Goal: Feedback & Contribution: Submit feedback/report problem

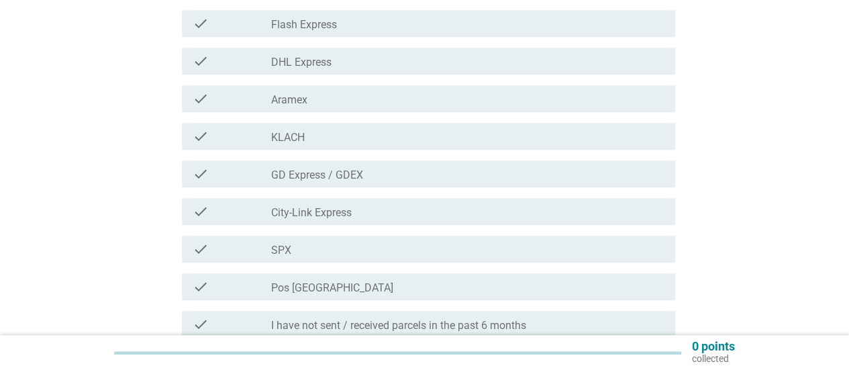
scroll to position [470, 0]
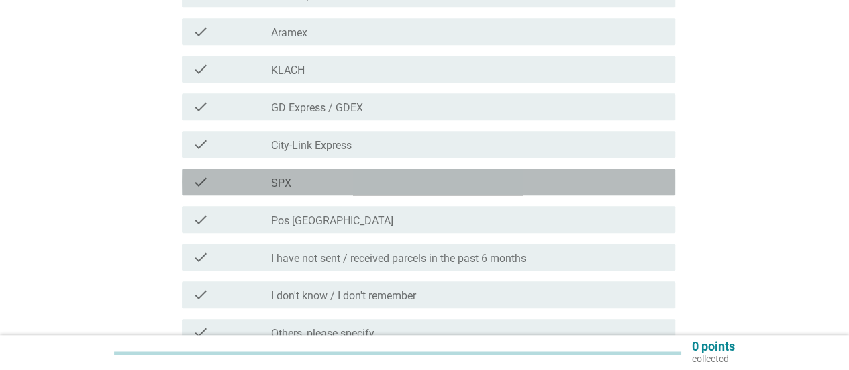
click at [373, 180] on div "check_box_outline_blank SPX" at bounding box center [467, 182] width 393 height 16
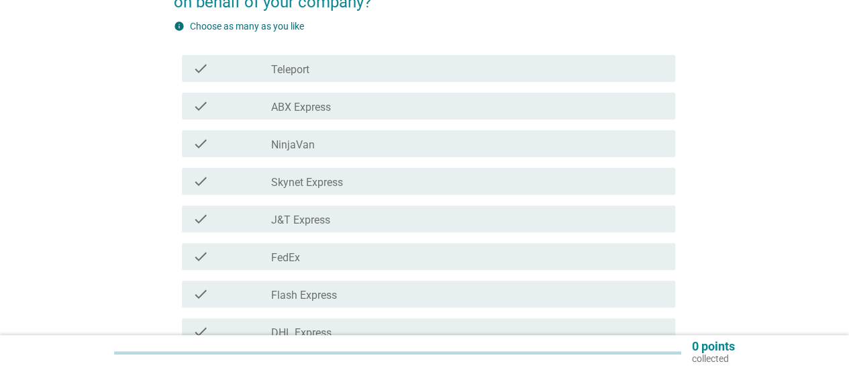
scroll to position [0, 0]
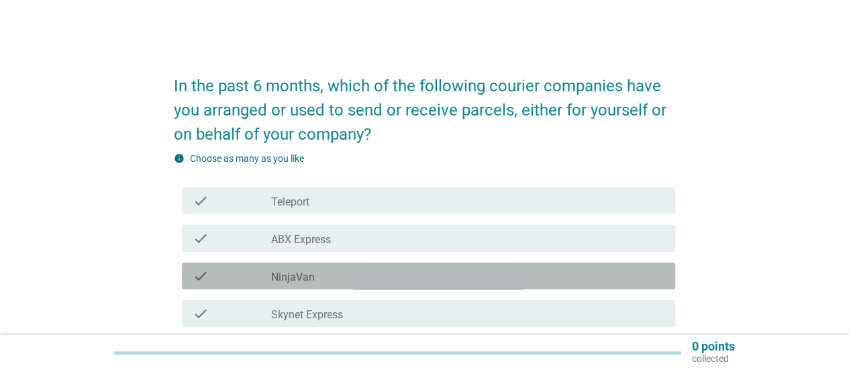
click at [320, 270] on div "check_box_outline_blank NinjaVan" at bounding box center [467, 276] width 393 height 16
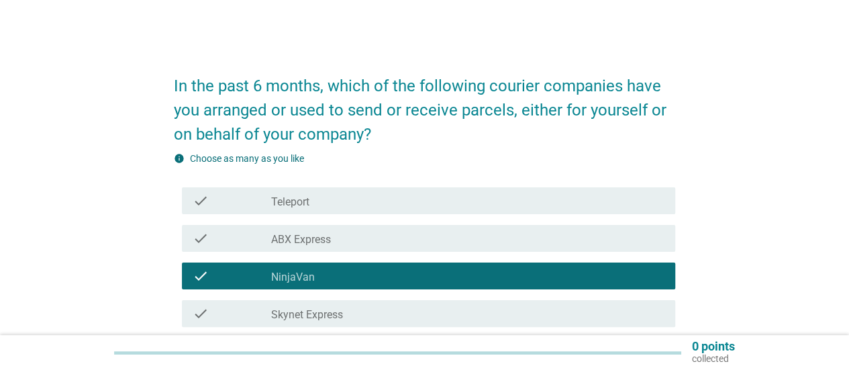
click at [320, 270] on div "check_box_outline_blank NinjaVan" at bounding box center [467, 276] width 393 height 16
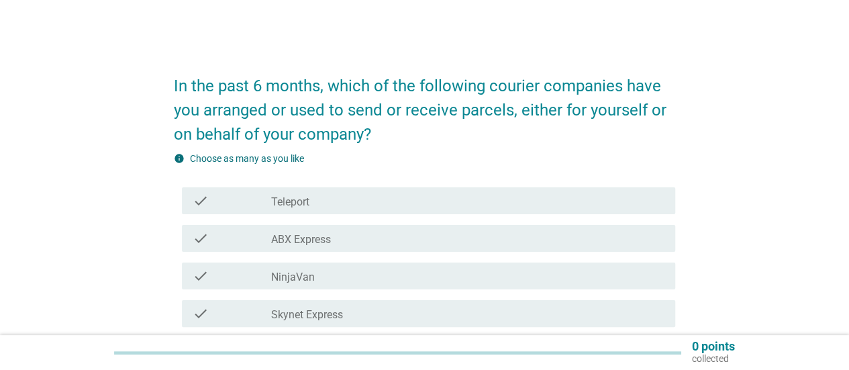
scroll to position [268, 0]
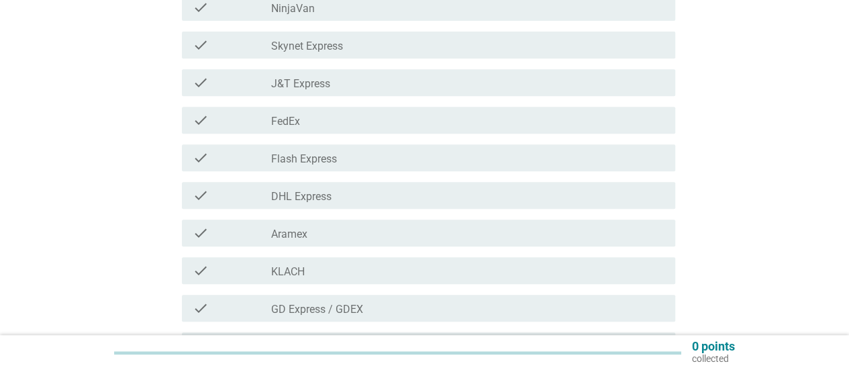
click at [303, 97] on div "check check_box_outline_blank J&T Express" at bounding box center [424, 83] width 501 height 38
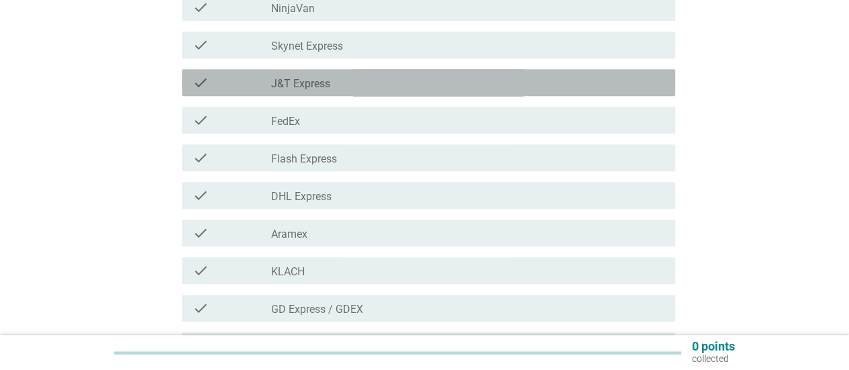
click at [300, 85] on label "J&T Express" at bounding box center [300, 83] width 59 height 13
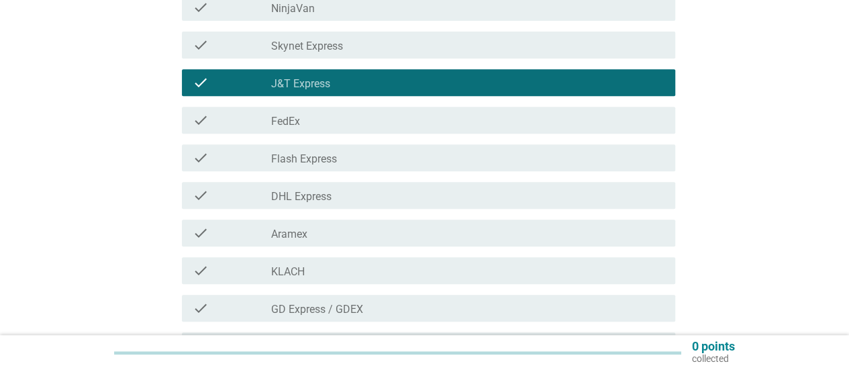
click at [303, 203] on label "DHL Express" at bounding box center [301, 196] width 60 height 13
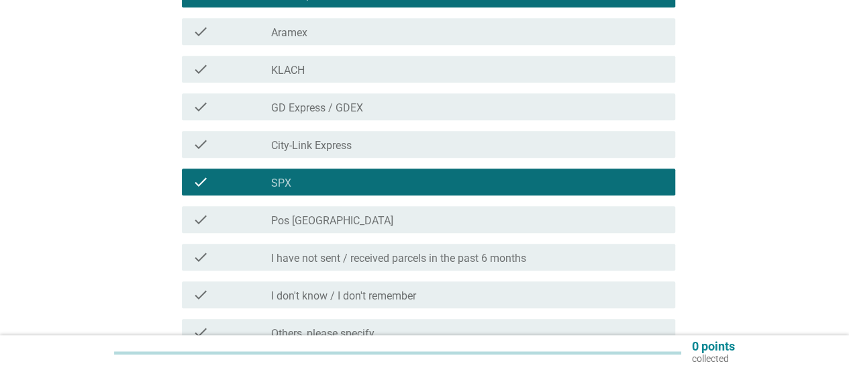
scroll to position [604, 0]
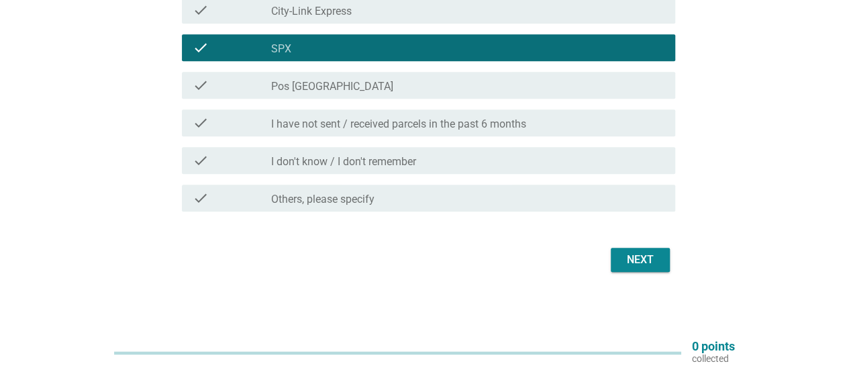
click at [642, 259] on div "Next" at bounding box center [640, 260] width 38 height 16
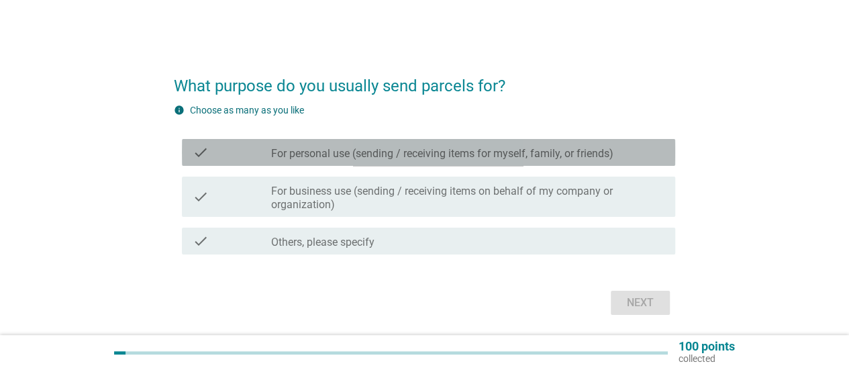
click at [539, 153] on label "For personal use (sending / receiving items for myself, family, or friends)" at bounding box center [442, 153] width 342 height 13
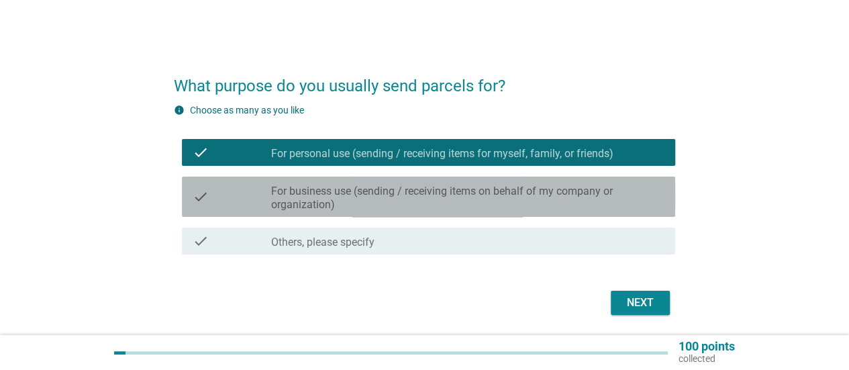
click at [477, 194] on label "For business use (sending / receiving items on behalf of my company or organiza…" at bounding box center [467, 197] width 393 height 27
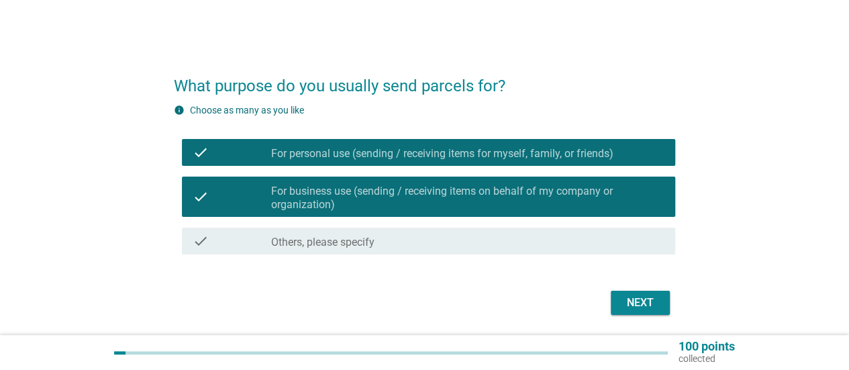
click at [610, 204] on label "For business use (sending / receiving items on behalf of my company or organiza…" at bounding box center [467, 197] width 393 height 27
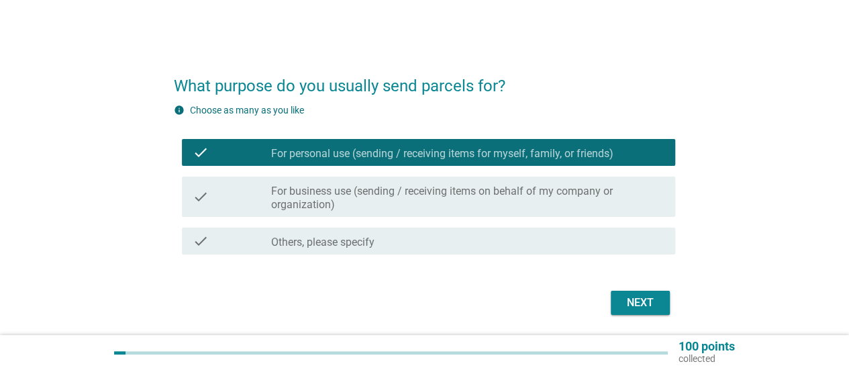
click at [661, 301] on button "Next" at bounding box center [639, 302] width 59 height 24
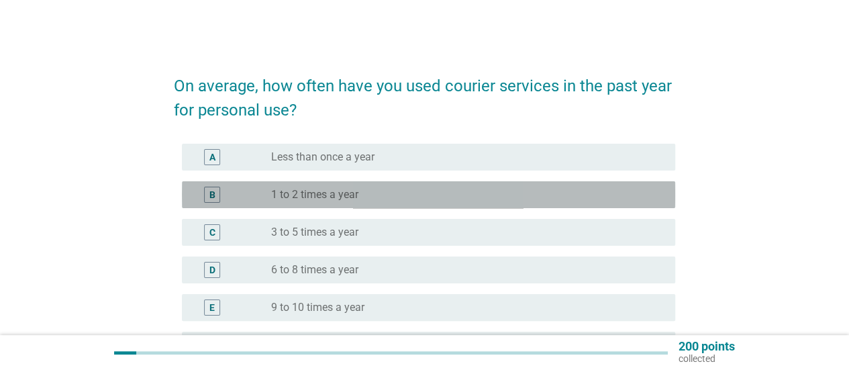
click at [384, 206] on div "B radio_button_unchecked 1 to 2 times a year" at bounding box center [428, 194] width 493 height 27
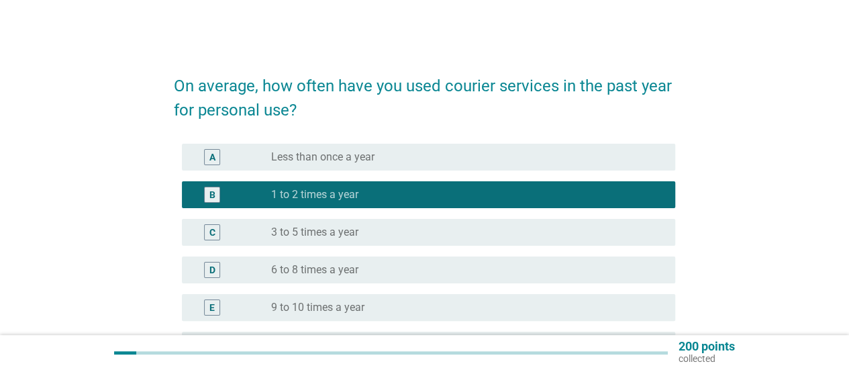
scroll to position [134, 0]
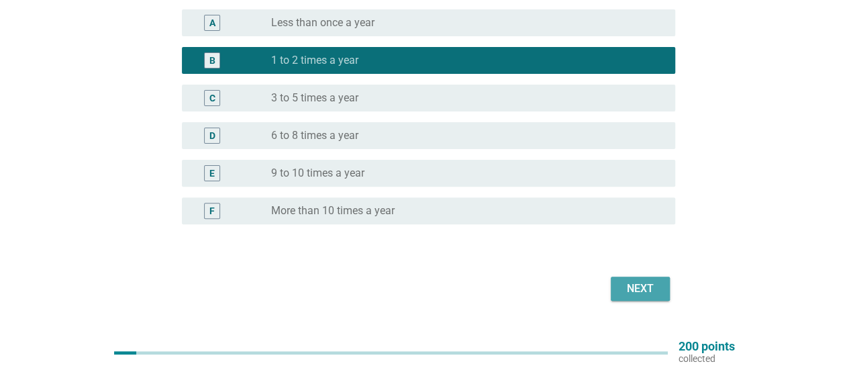
click at [642, 282] on div "Next" at bounding box center [640, 288] width 38 height 16
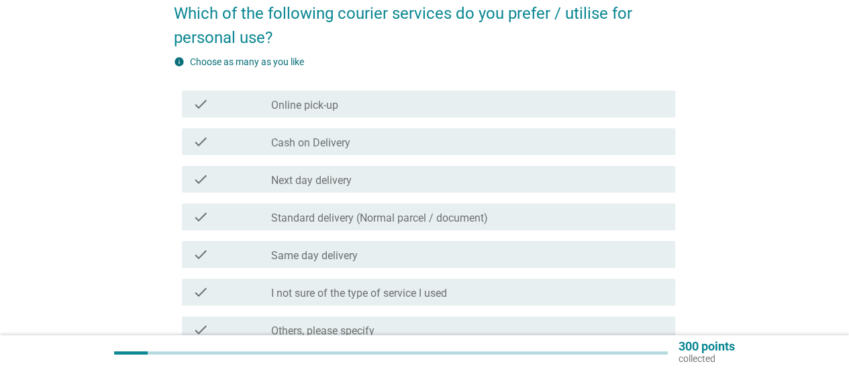
scroll to position [0, 0]
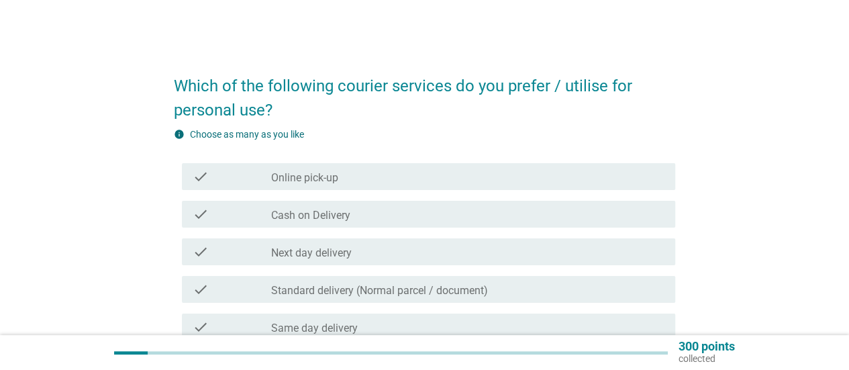
click at [414, 292] on label "Standard delivery (Normal parcel / document)" at bounding box center [379, 290] width 217 height 13
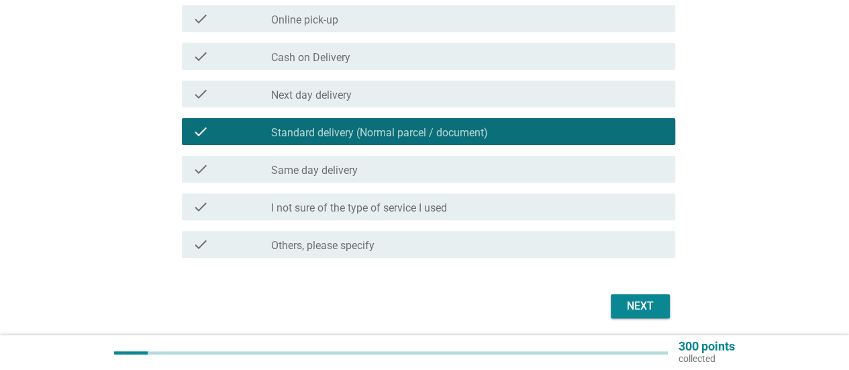
scroll to position [205, 0]
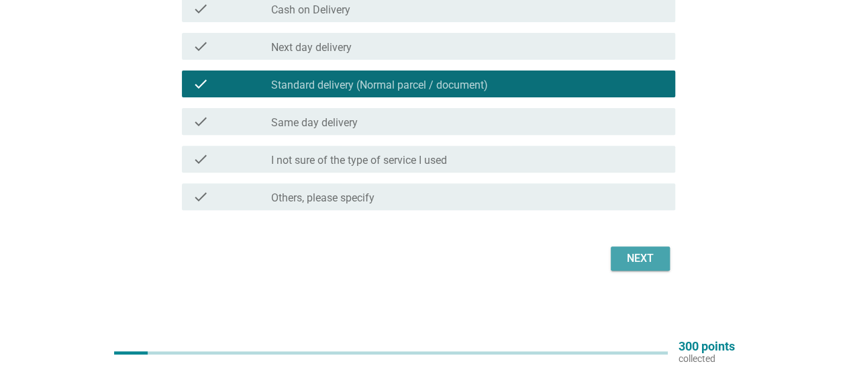
click at [653, 254] on div "Next" at bounding box center [640, 258] width 38 height 16
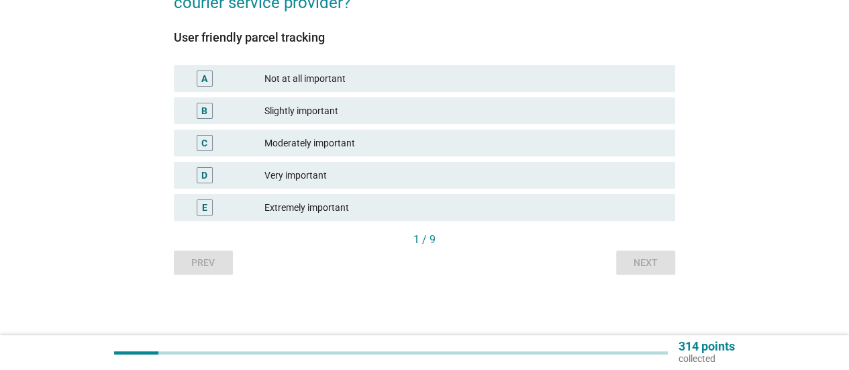
scroll to position [0, 0]
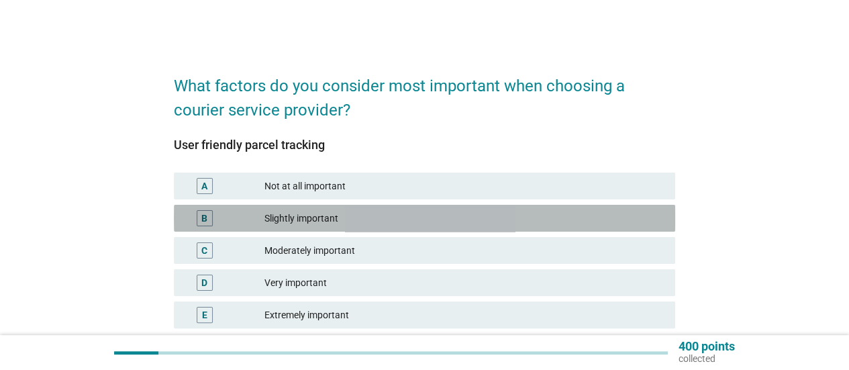
click at [404, 220] on div "Slightly important" at bounding box center [464, 218] width 400 height 16
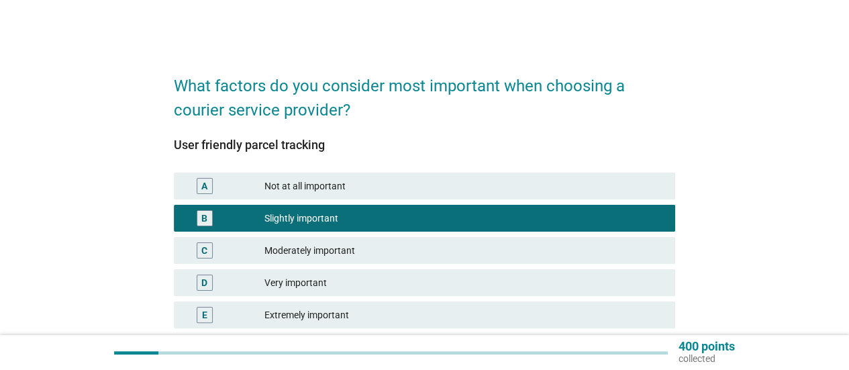
scroll to position [67, 0]
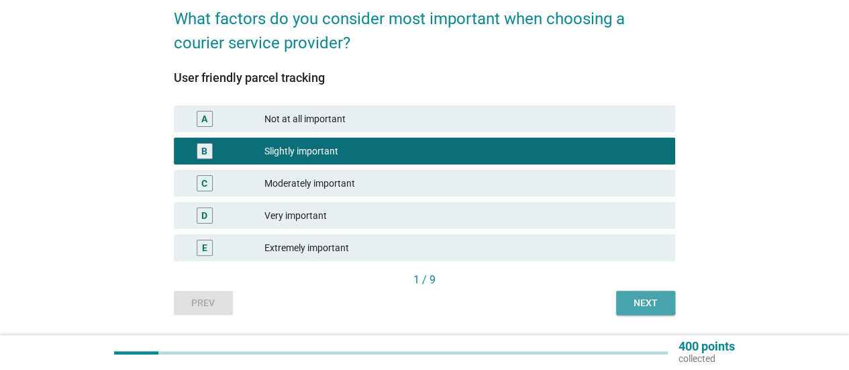
click at [637, 303] on div "Next" at bounding box center [645, 303] width 38 height 14
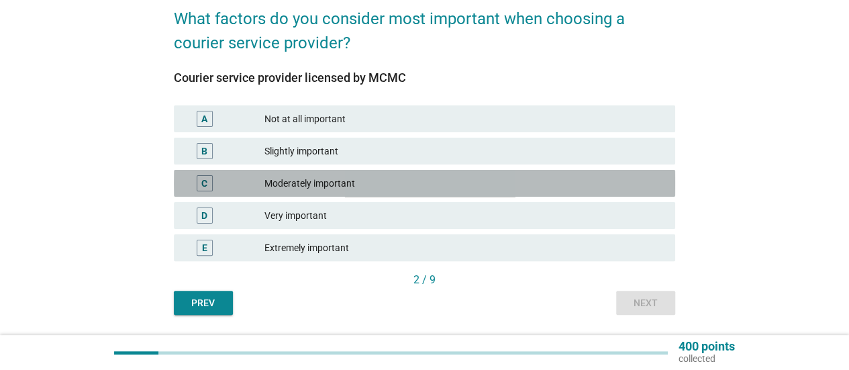
click at [409, 182] on div "Moderately important" at bounding box center [464, 183] width 400 height 16
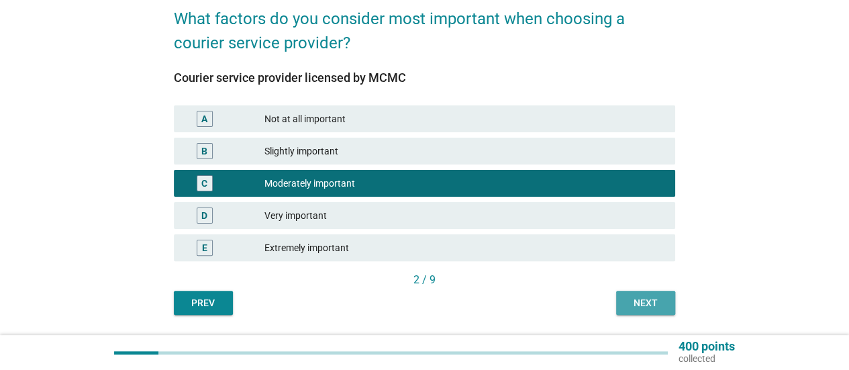
click at [646, 294] on button "Next" at bounding box center [645, 302] width 59 height 24
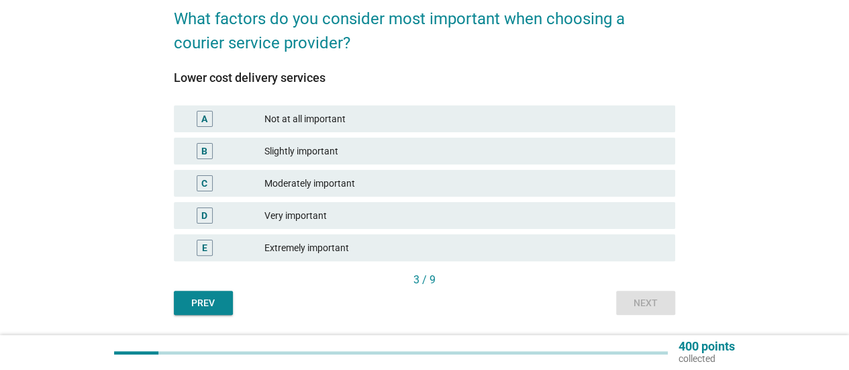
click at [381, 227] on div "D Very important" at bounding box center [424, 215] width 501 height 27
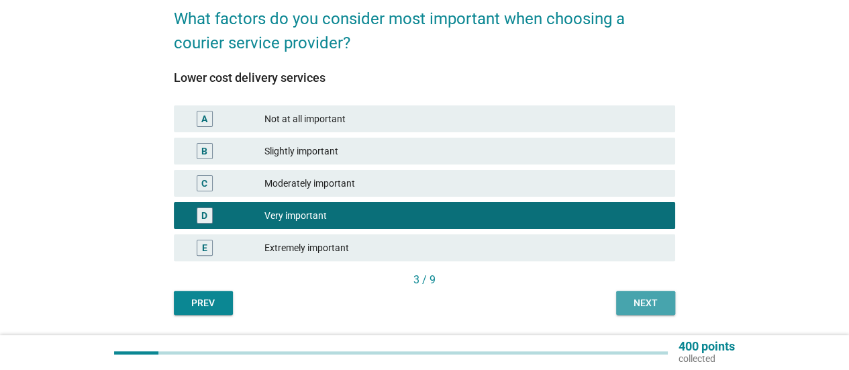
click at [655, 297] on div "Next" at bounding box center [645, 303] width 38 height 14
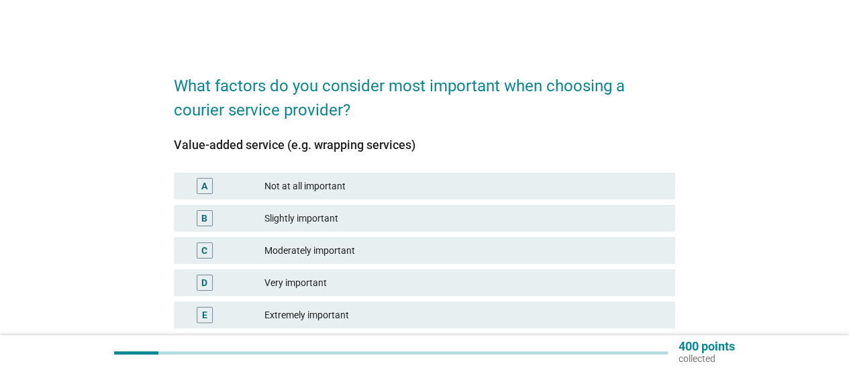
click at [378, 286] on div "Very important" at bounding box center [464, 282] width 400 height 16
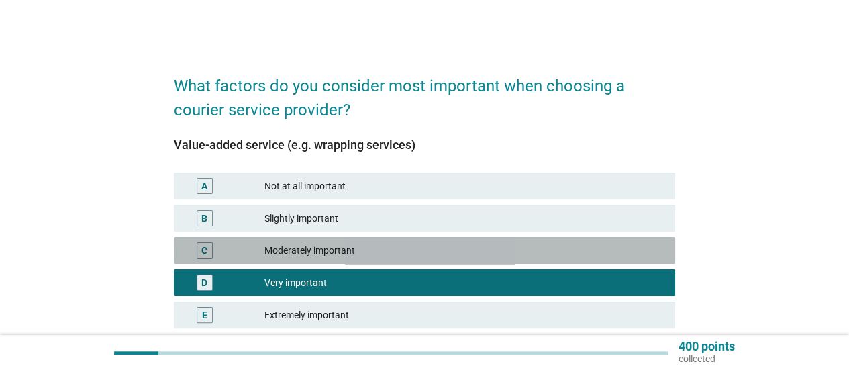
click at [394, 261] on div "C Moderately important" at bounding box center [424, 250] width 501 height 27
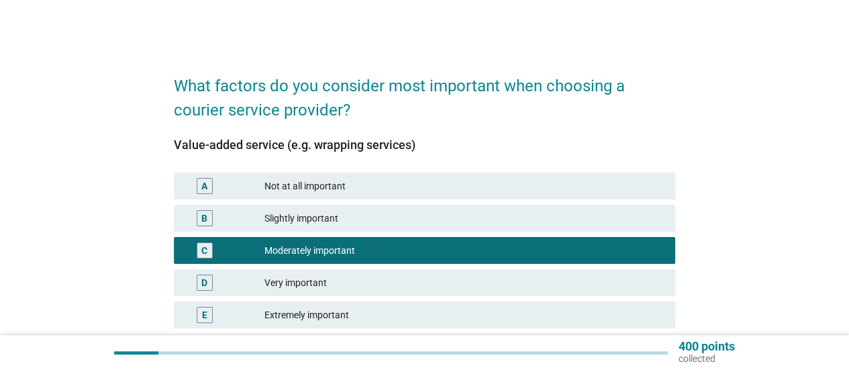
scroll to position [107, 0]
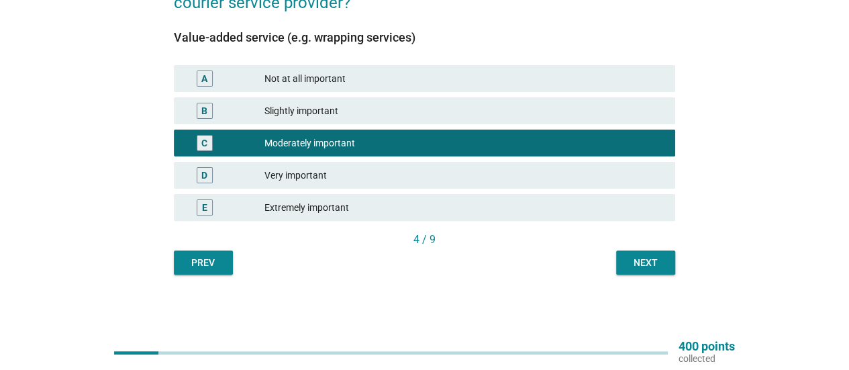
click at [647, 258] on div "Next" at bounding box center [645, 263] width 38 height 14
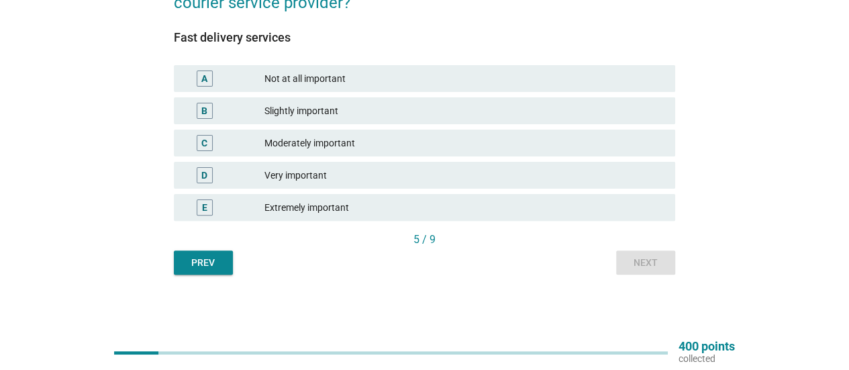
click at [347, 207] on div "Extremely important" at bounding box center [464, 207] width 400 height 16
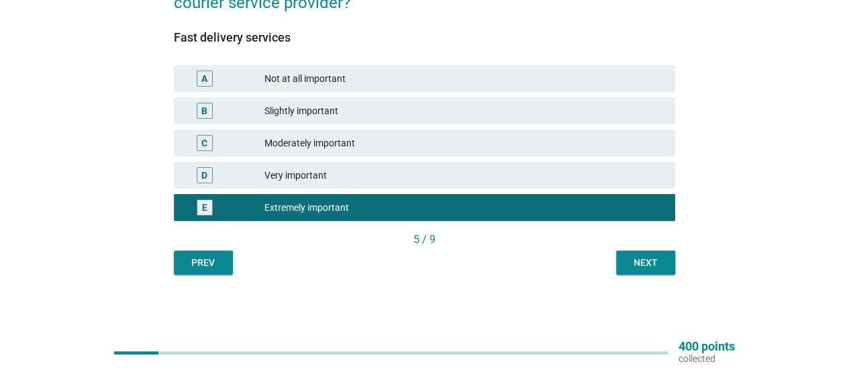
click at [641, 256] on div "Next" at bounding box center [645, 263] width 38 height 14
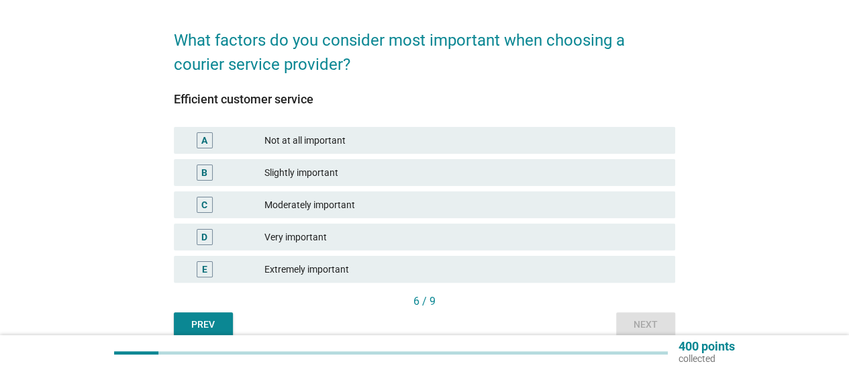
scroll to position [67, 0]
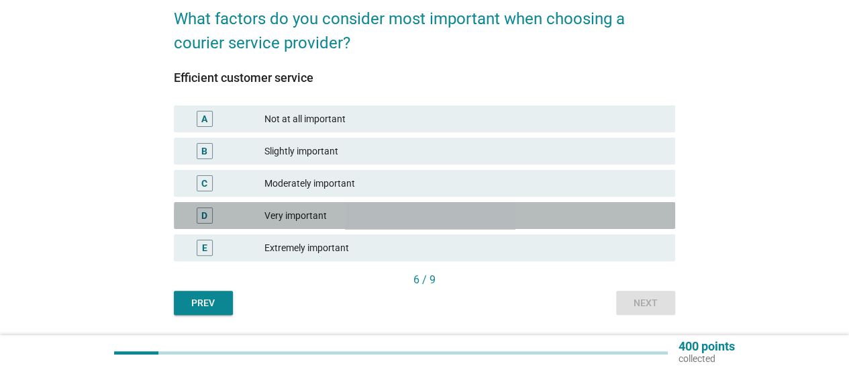
click at [440, 218] on div "Very important" at bounding box center [464, 215] width 400 height 16
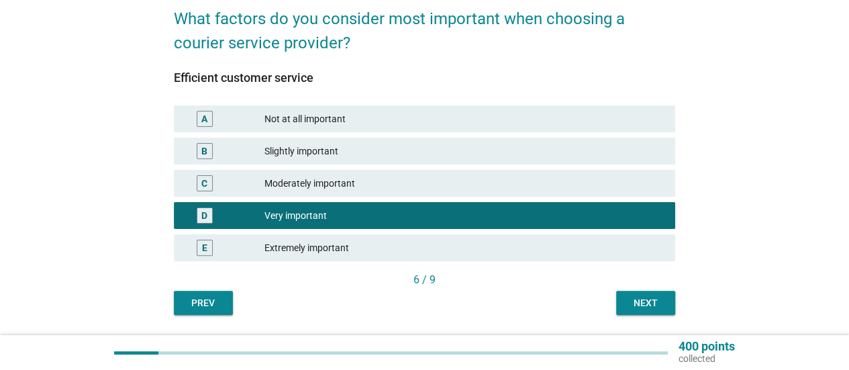
click at [445, 258] on div "E Extremely important" at bounding box center [424, 247] width 501 height 27
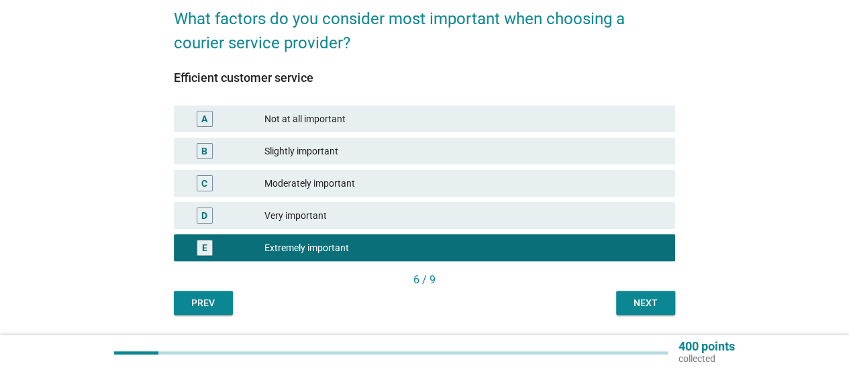
click at [627, 299] on div "Next" at bounding box center [645, 303] width 38 height 14
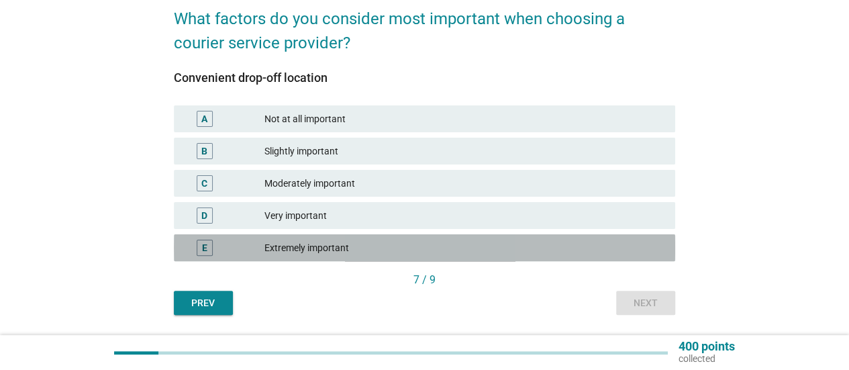
click at [371, 245] on div "Extremely important" at bounding box center [464, 247] width 400 height 16
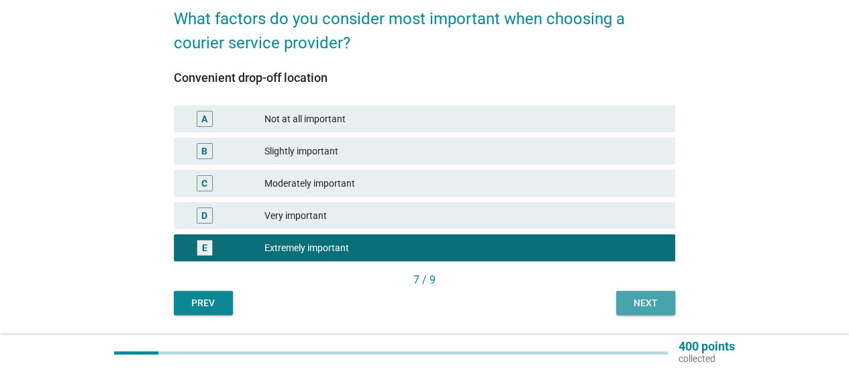
click at [631, 290] on button "Next" at bounding box center [645, 302] width 59 height 24
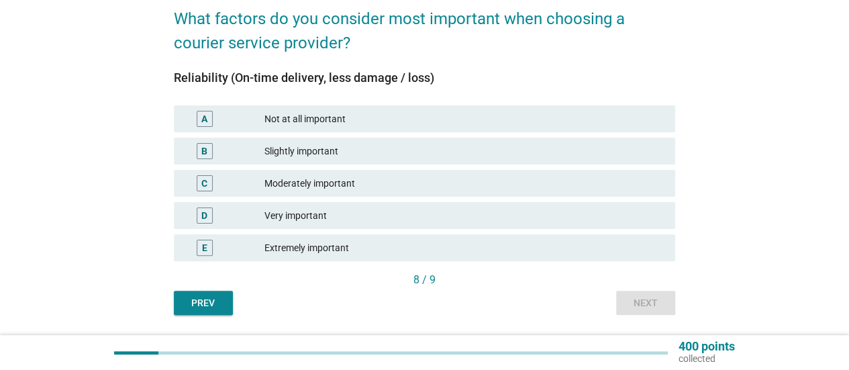
click at [470, 229] on div "D Very important" at bounding box center [424, 215] width 506 height 32
click at [476, 218] on div "Very important" at bounding box center [464, 215] width 400 height 16
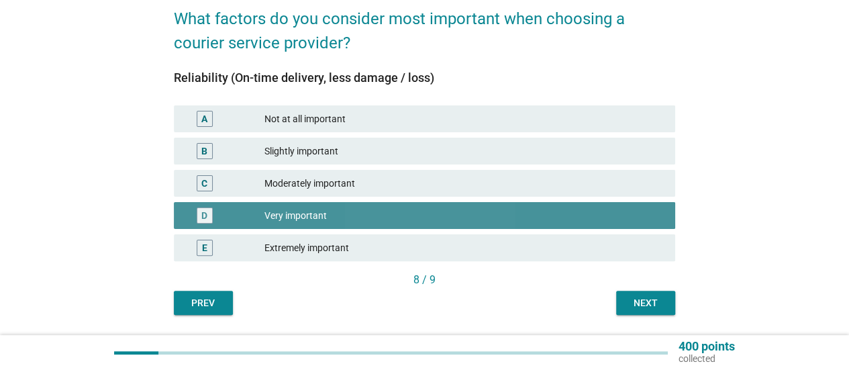
click at [488, 211] on div "Very important" at bounding box center [464, 215] width 400 height 16
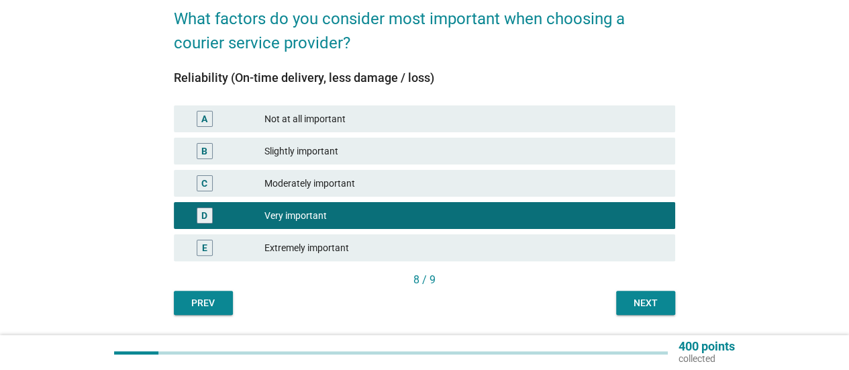
click at [495, 243] on div "Extremely important" at bounding box center [464, 247] width 400 height 16
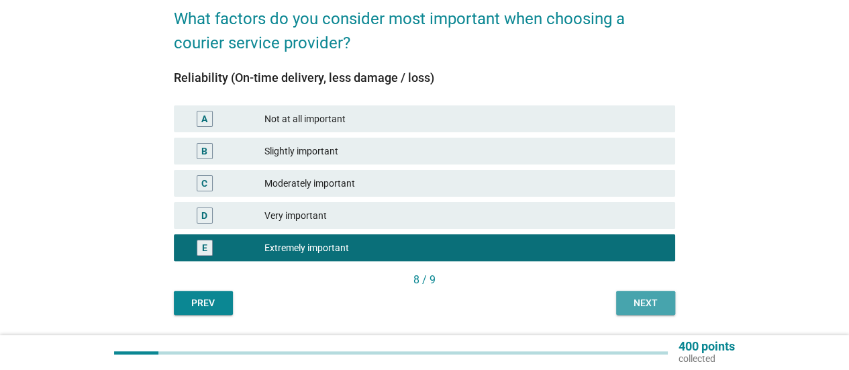
click at [642, 301] on div "Next" at bounding box center [645, 303] width 38 height 14
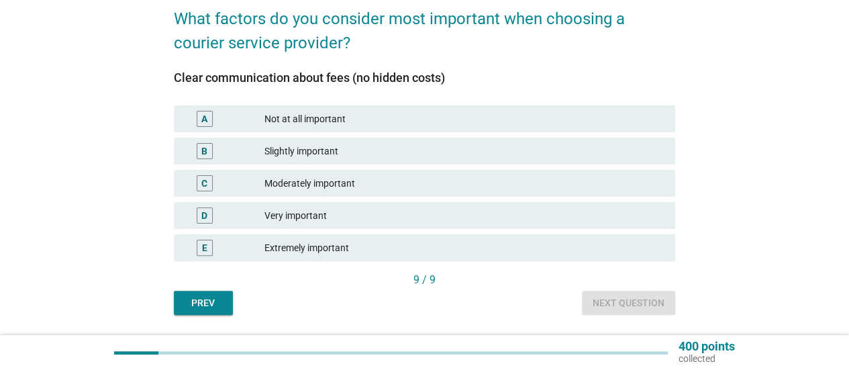
click at [384, 248] on div "Extremely important" at bounding box center [464, 247] width 400 height 16
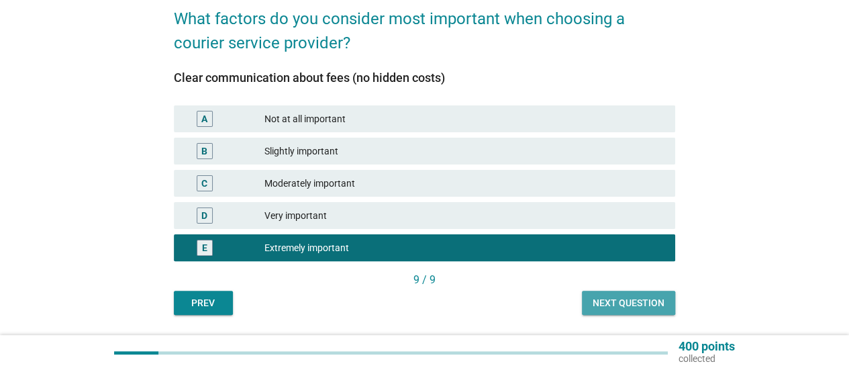
click at [661, 300] on div "Next question" at bounding box center [628, 303] width 72 height 14
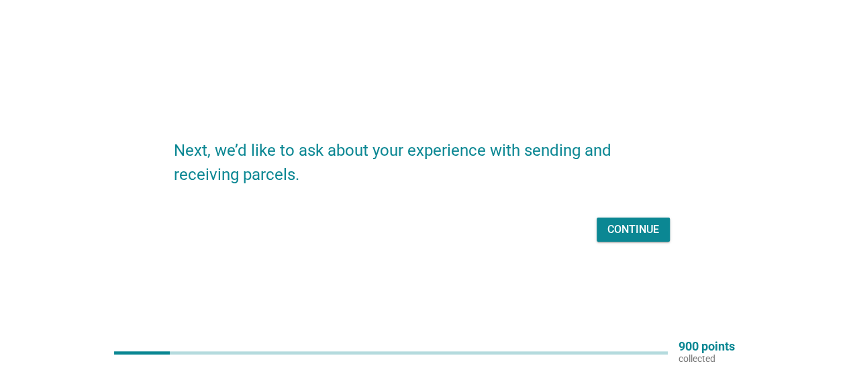
click at [631, 227] on div "Continue" at bounding box center [633, 229] width 52 height 16
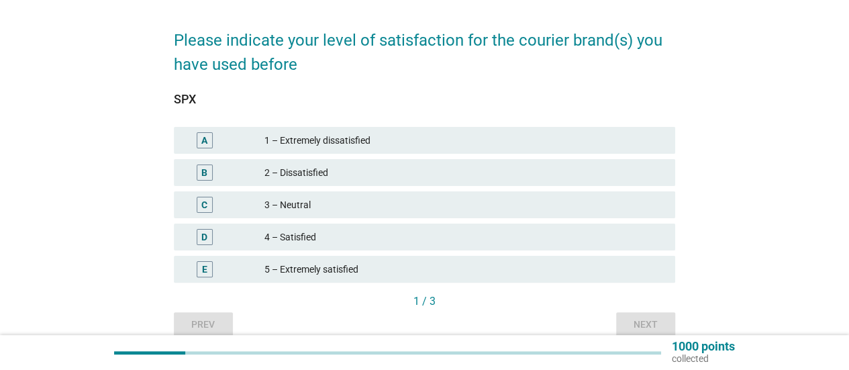
scroll to position [67, 0]
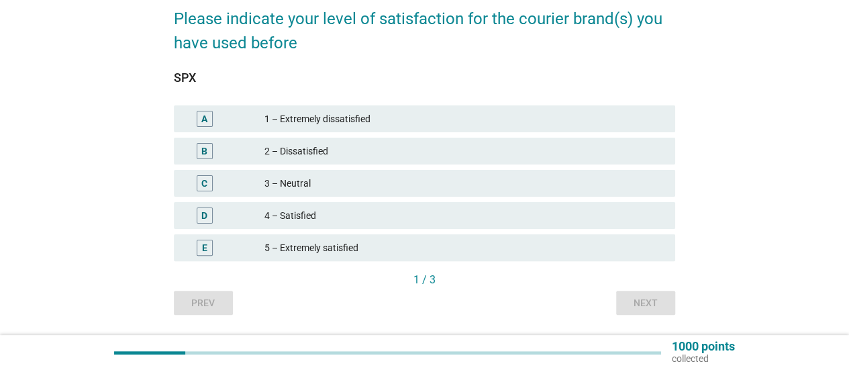
click at [360, 188] on div "3 – Neutral" at bounding box center [464, 183] width 400 height 16
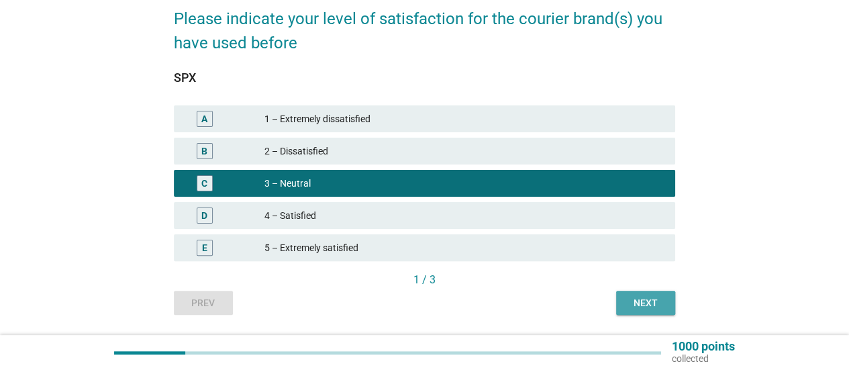
click at [642, 309] on div "Next" at bounding box center [645, 303] width 38 height 14
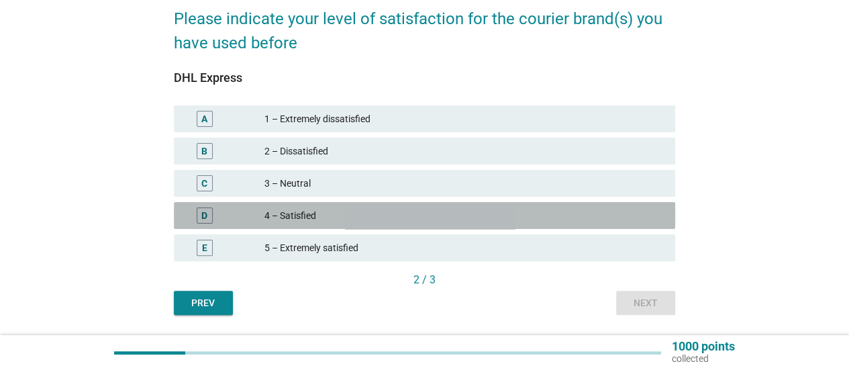
click at [410, 213] on div "4 – Satisfied" at bounding box center [464, 215] width 400 height 16
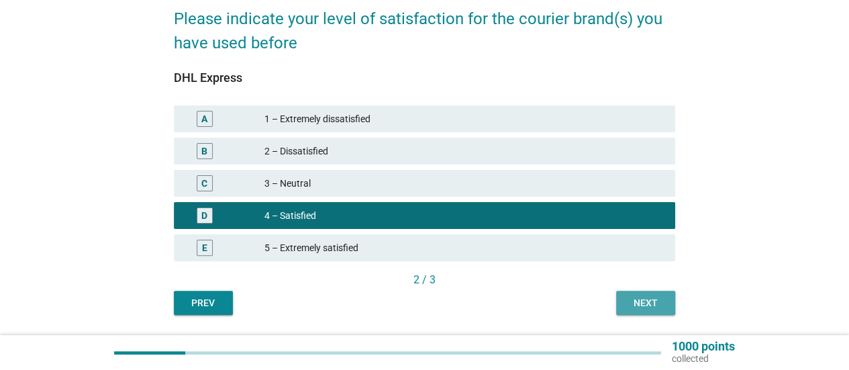
click at [625, 300] on button "Next" at bounding box center [645, 302] width 59 height 24
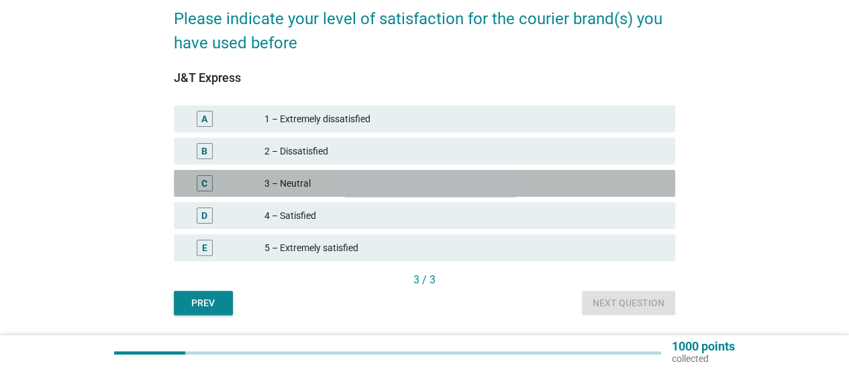
click at [374, 184] on div "3 – Neutral" at bounding box center [464, 183] width 400 height 16
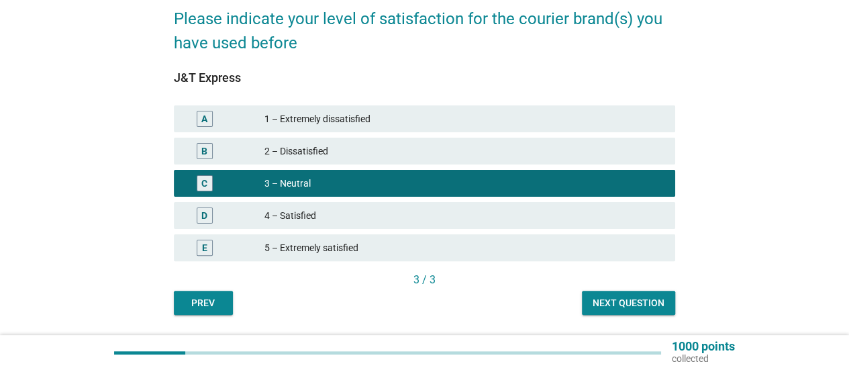
click at [610, 299] on div "Next question" at bounding box center [628, 303] width 72 height 14
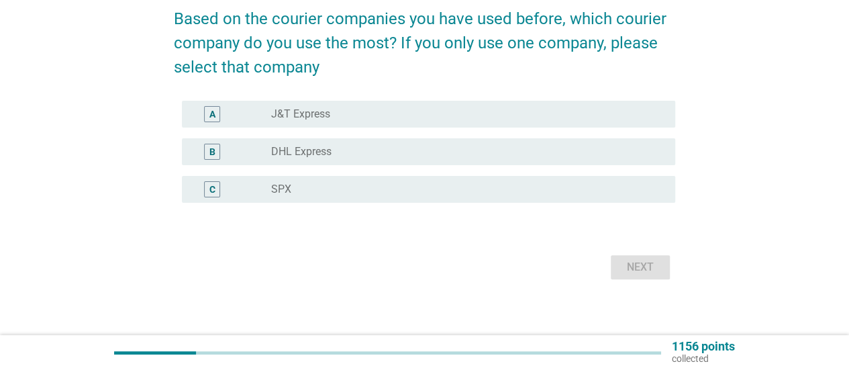
scroll to position [0, 0]
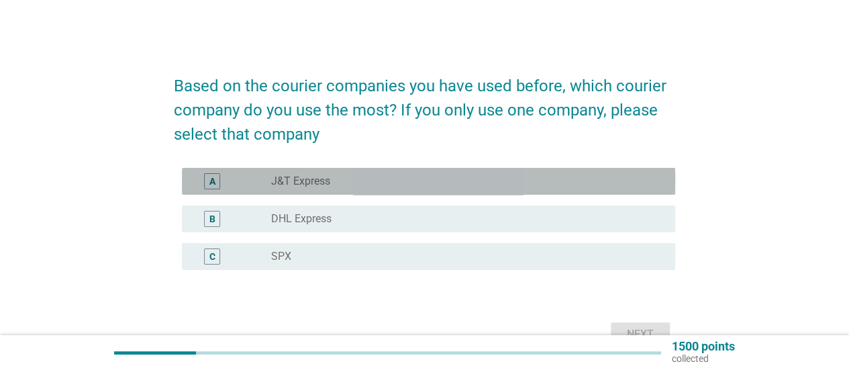
click at [381, 184] on div "radio_button_unchecked J&T Express" at bounding box center [462, 180] width 382 height 13
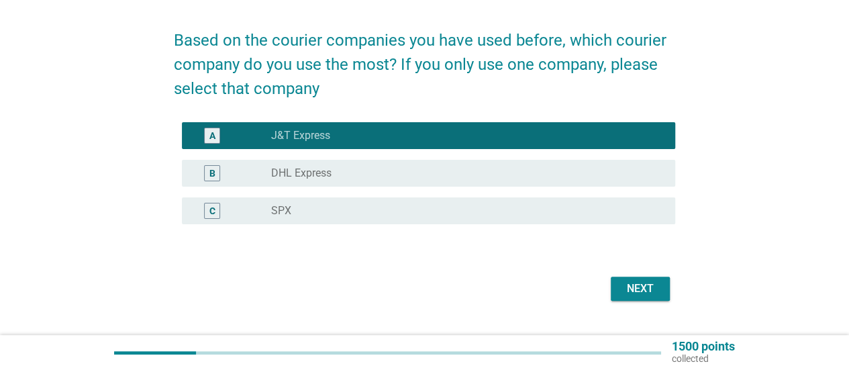
scroll to position [67, 0]
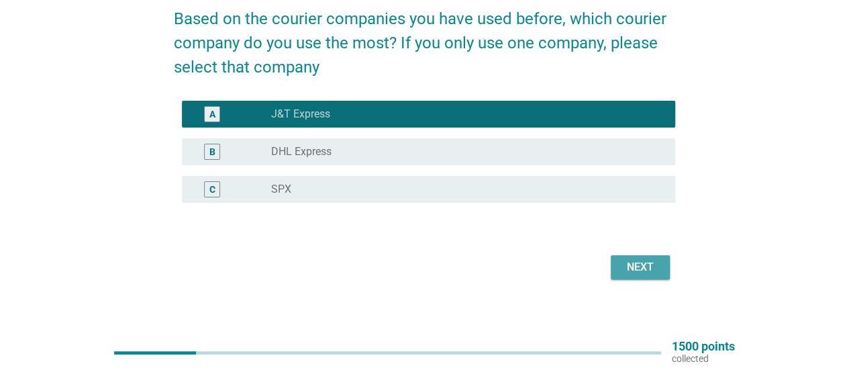
click at [644, 268] on div "Next" at bounding box center [640, 267] width 38 height 16
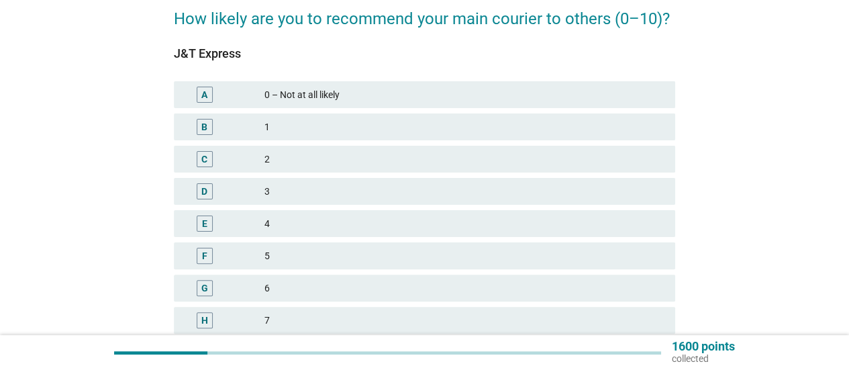
click at [401, 243] on div "F 5" at bounding box center [424, 255] width 501 height 27
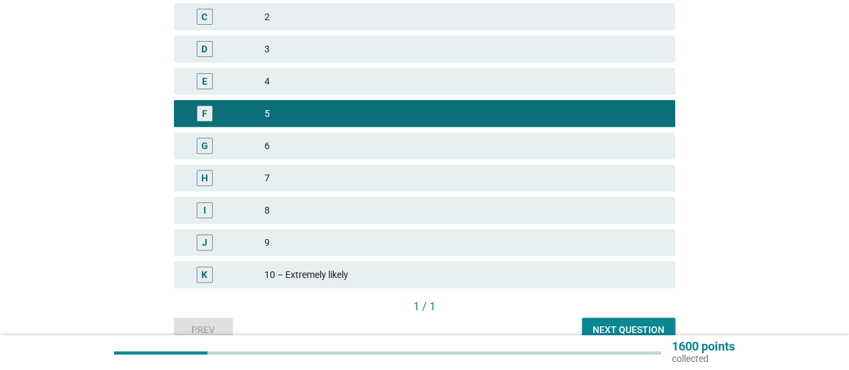
scroll to position [276, 0]
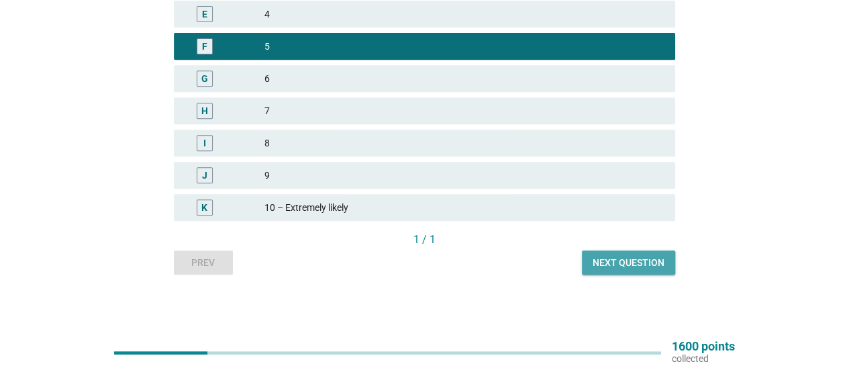
click at [643, 254] on button "Next question" at bounding box center [628, 262] width 93 height 24
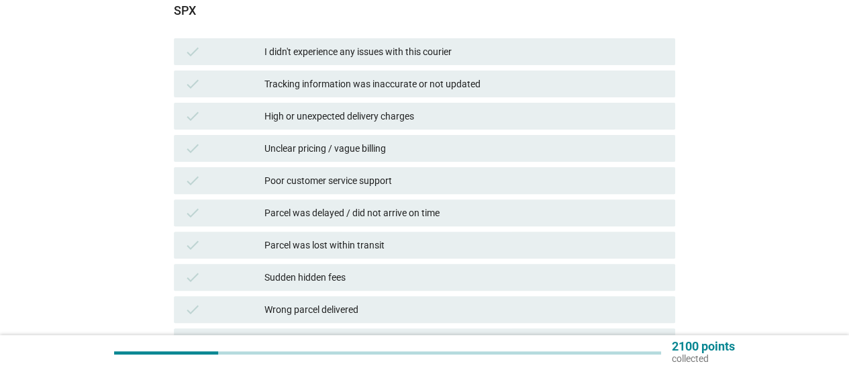
scroll to position [201, 0]
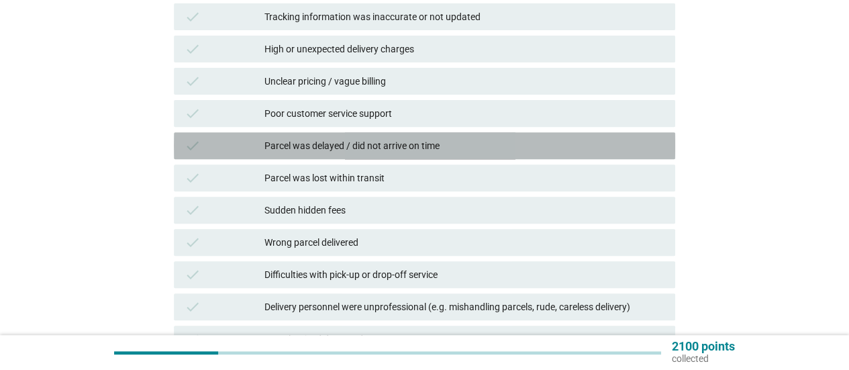
click at [457, 148] on div "Parcel was delayed / did not arrive on time" at bounding box center [464, 146] width 400 height 16
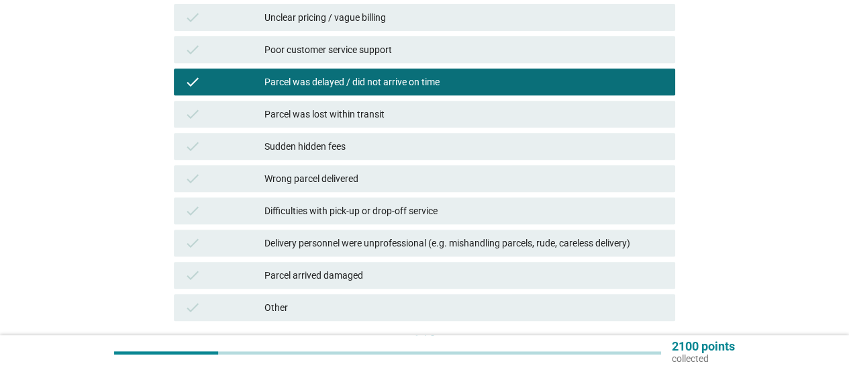
scroll to position [335, 0]
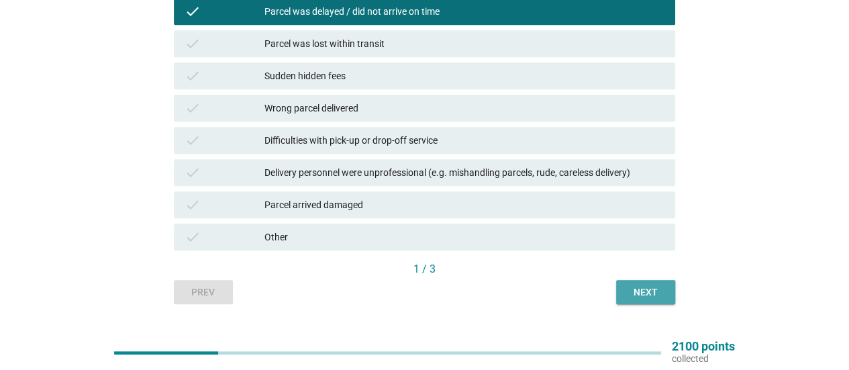
click at [647, 286] on div "Next" at bounding box center [645, 292] width 38 height 14
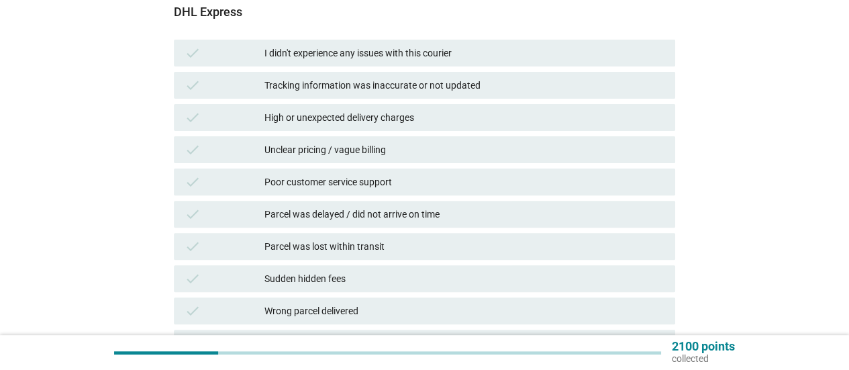
scroll to position [134, 0]
click at [461, 49] on div "I didn't experience any issues with this courier" at bounding box center [464, 52] width 400 height 16
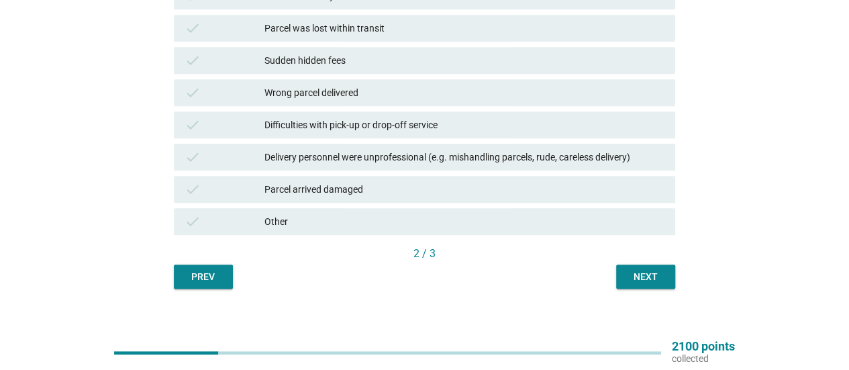
scroll to position [365, 0]
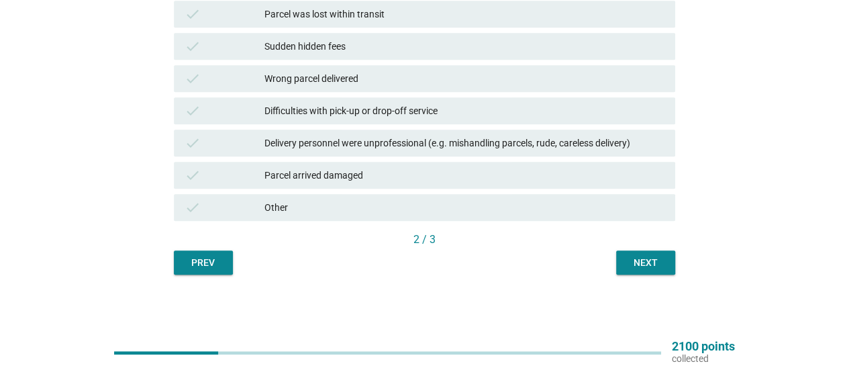
click at [639, 261] on div "Next" at bounding box center [645, 263] width 38 height 14
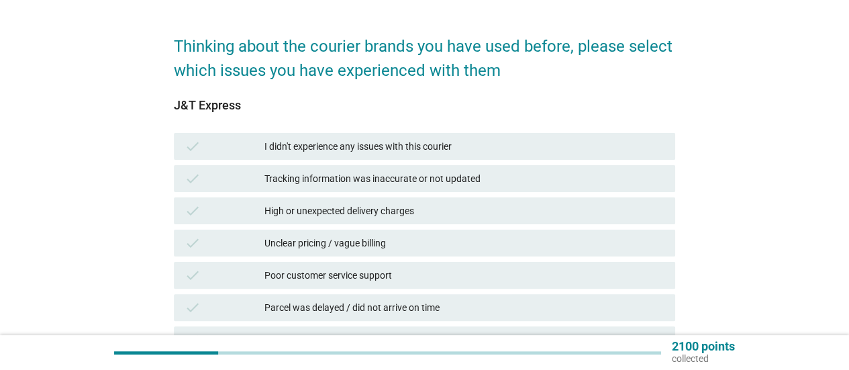
scroll to position [67, 0]
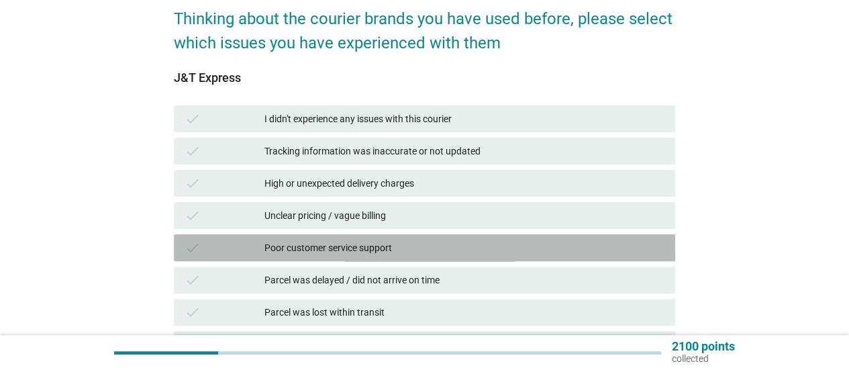
click at [552, 240] on div "Poor customer service support" at bounding box center [464, 247] width 400 height 16
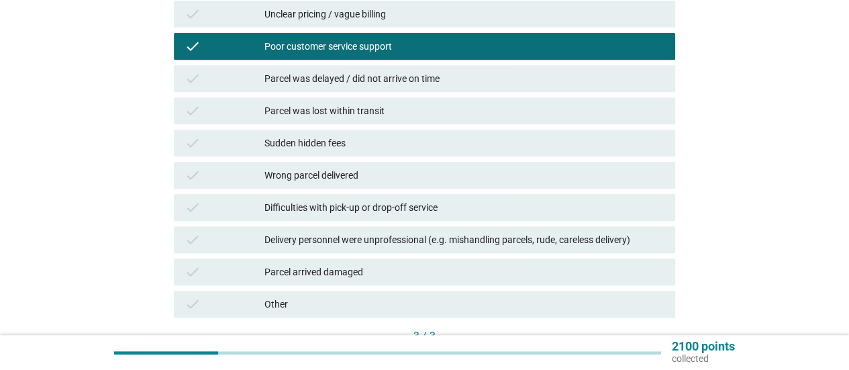
scroll to position [335, 0]
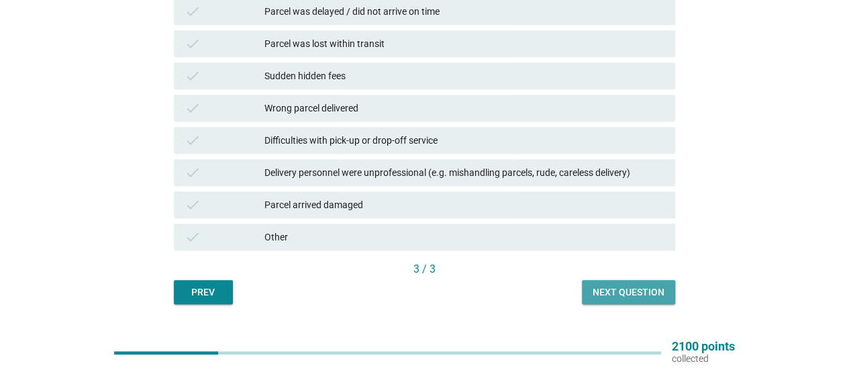
click at [620, 284] on button "Next question" at bounding box center [628, 292] width 93 height 24
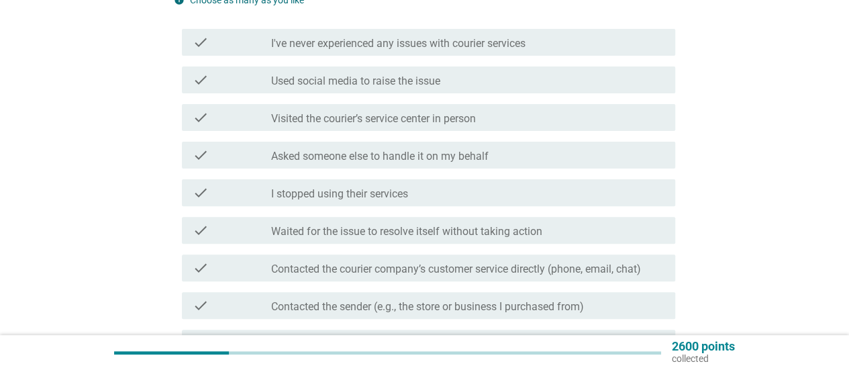
scroll to position [201, 0]
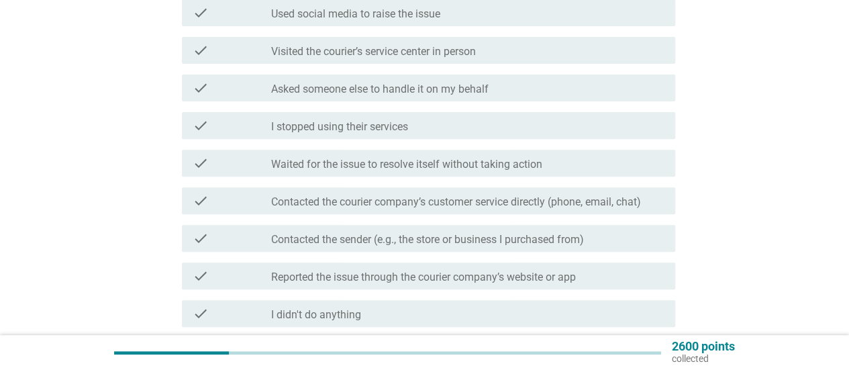
click at [563, 235] on label "Contacted the sender (e.g., the store or business I purchased from)" at bounding box center [427, 239] width 313 height 13
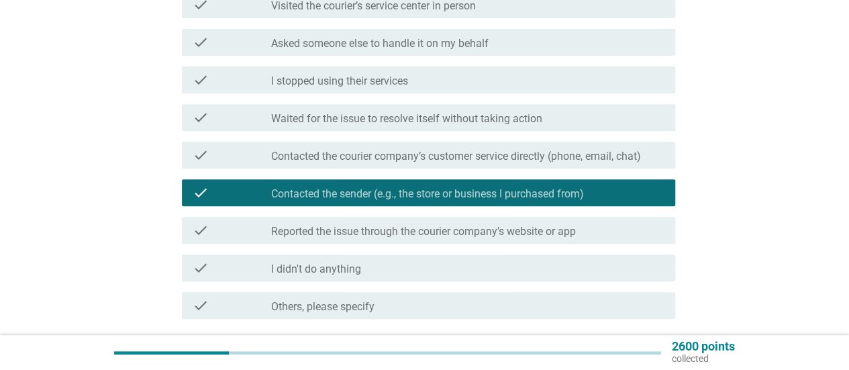
scroll to position [268, 0]
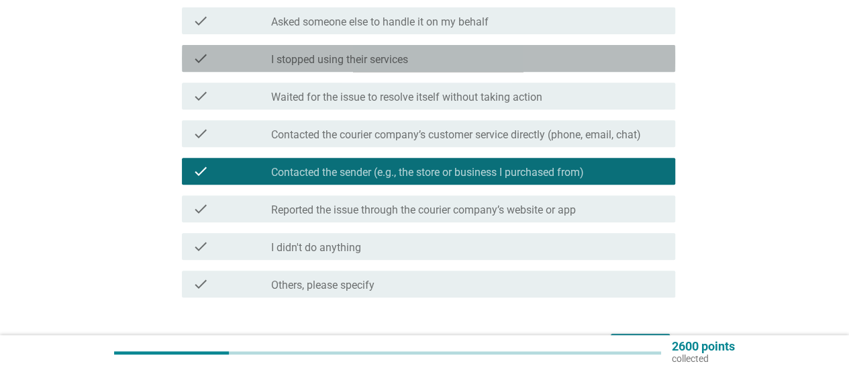
click at [404, 56] on label "I stopped using their services" at bounding box center [339, 59] width 137 height 13
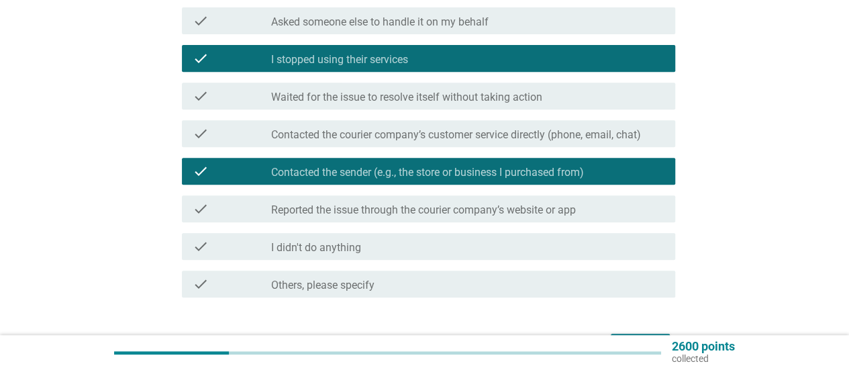
click at [604, 139] on label "Contacted the courier company’s customer service directly (phone, email, chat)" at bounding box center [456, 134] width 370 height 13
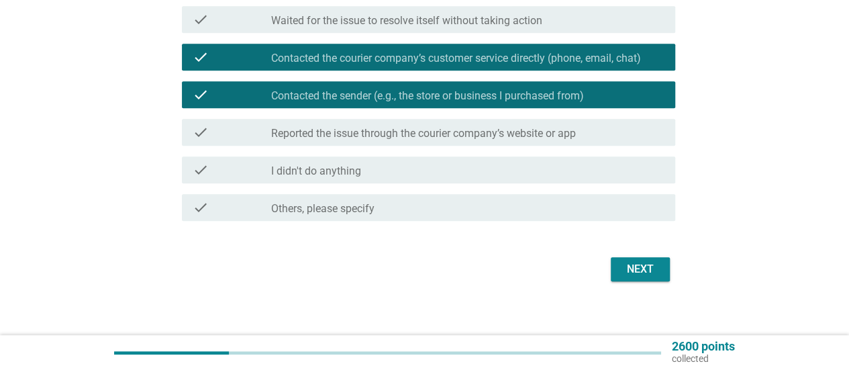
scroll to position [356, 0]
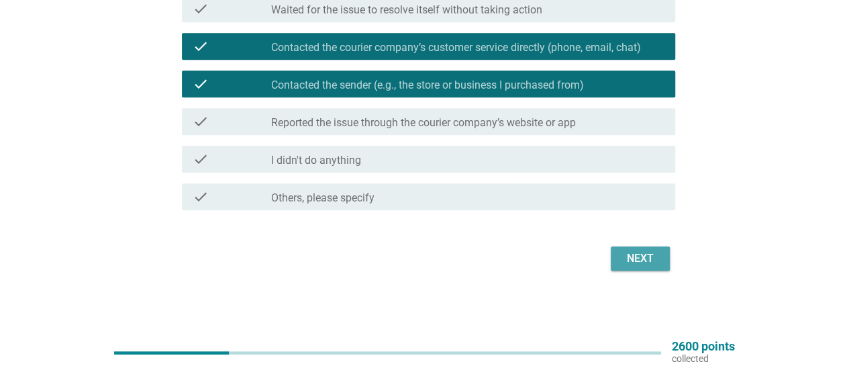
click at [640, 256] on div "Next" at bounding box center [640, 258] width 38 height 16
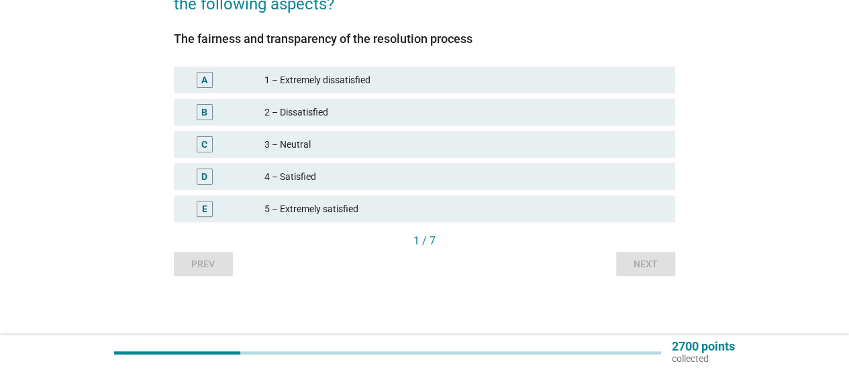
scroll to position [131, 0]
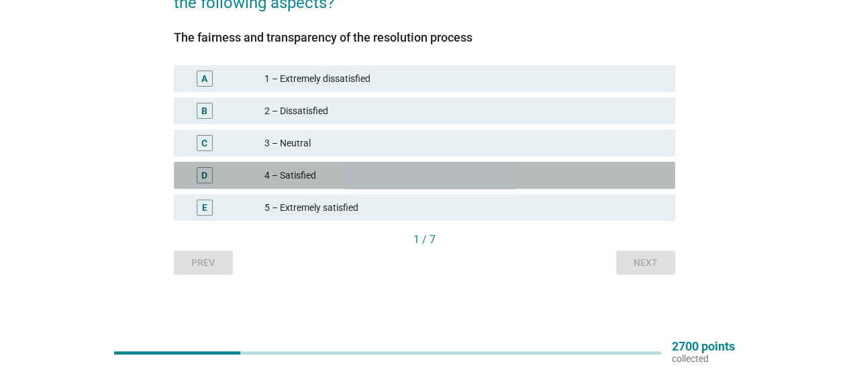
click at [361, 183] on div "D 4 – Satisfied" at bounding box center [424, 175] width 501 height 27
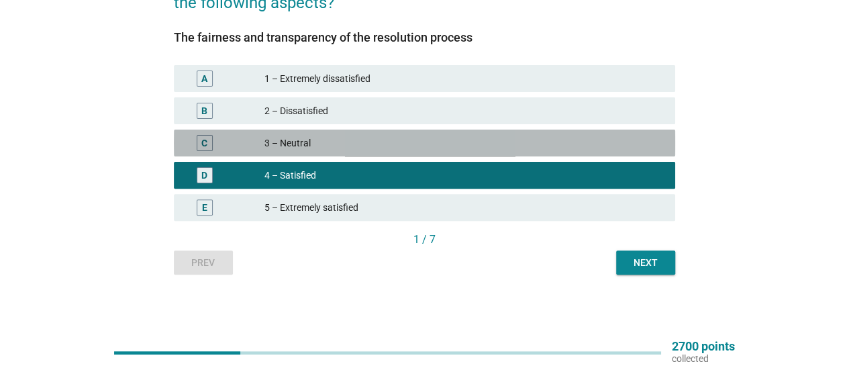
click at [424, 146] on div "3 – Neutral" at bounding box center [464, 143] width 400 height 16
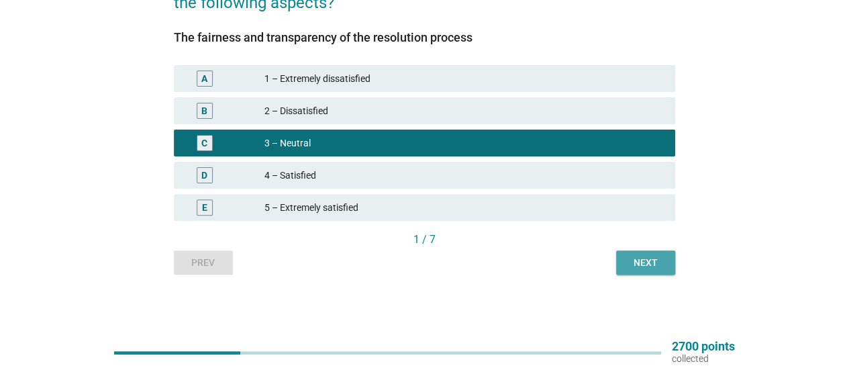
click at [628, 260] on div "Next" at bounding box center [645, 263] width 38 height 14
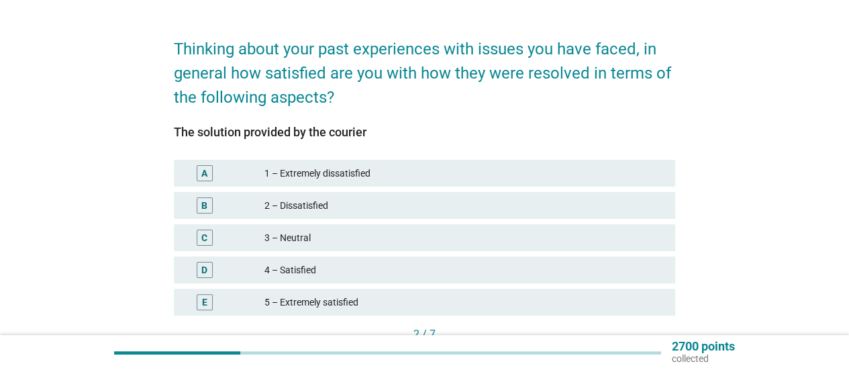
scroll to position [67, 0]
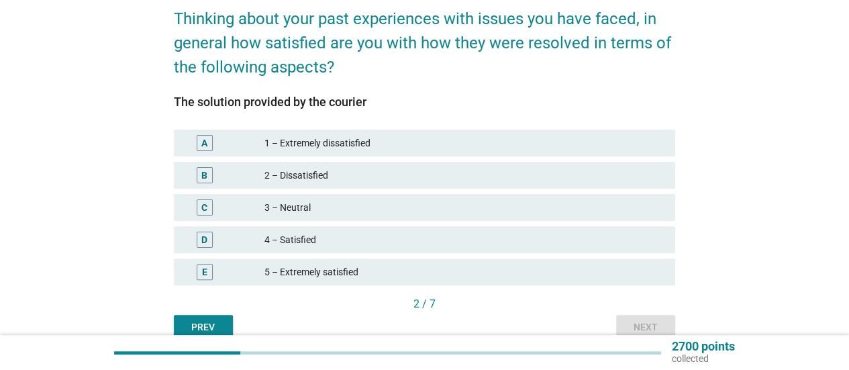
click at [390, 211] on div "3 – Neutral" at bounding box center [464, 207] width 400 height 16
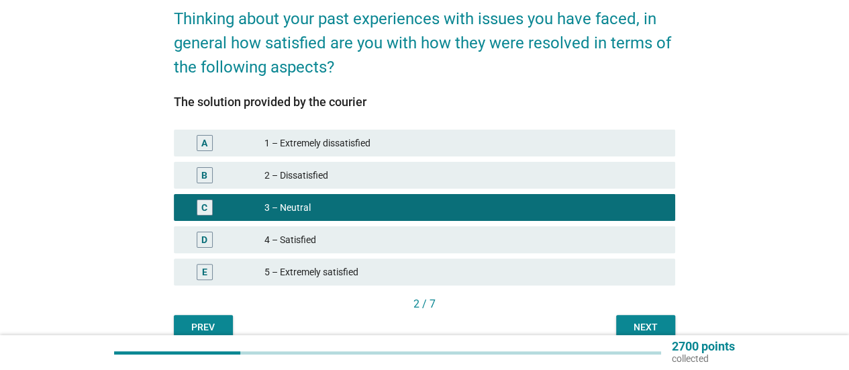
click at [624, 317] on button "Next" at bounding box center [645, 327] width 59 height 24
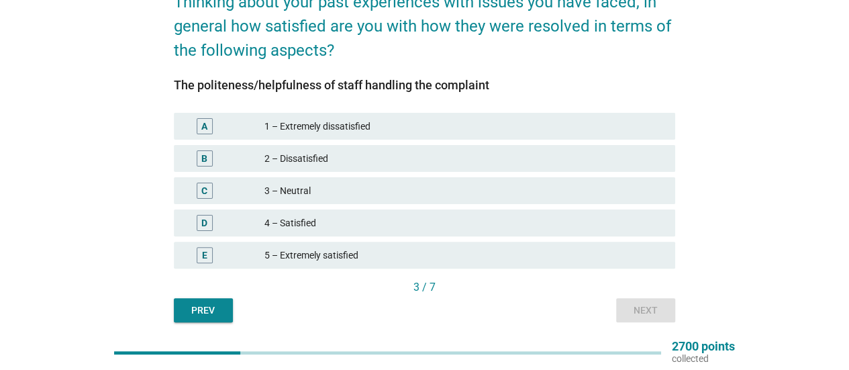
scroll to position [64, 0]
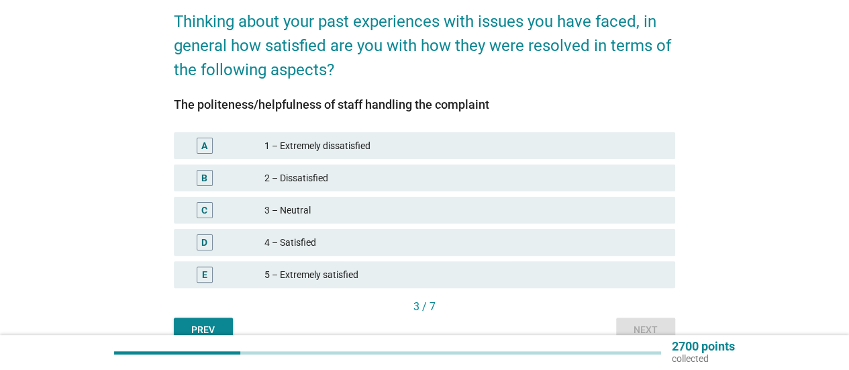
click at [351, 237] on div "4 – Satisfied" at bounding box center [464, 242] width 400 height 16
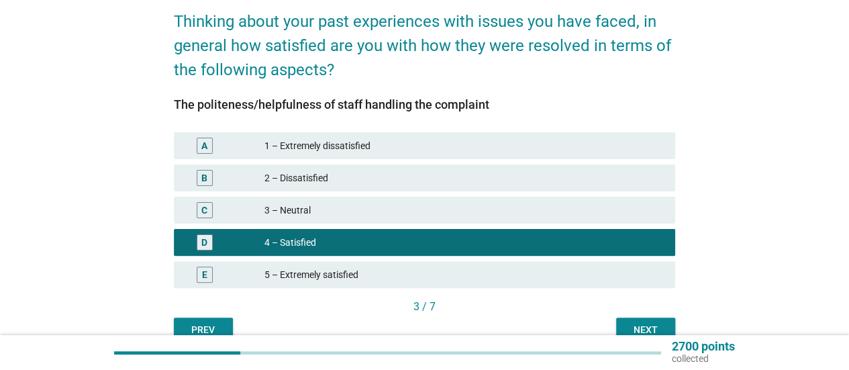
click at [656, 328] on div "Next" at bounding box center [645, 330] width 38 height 14
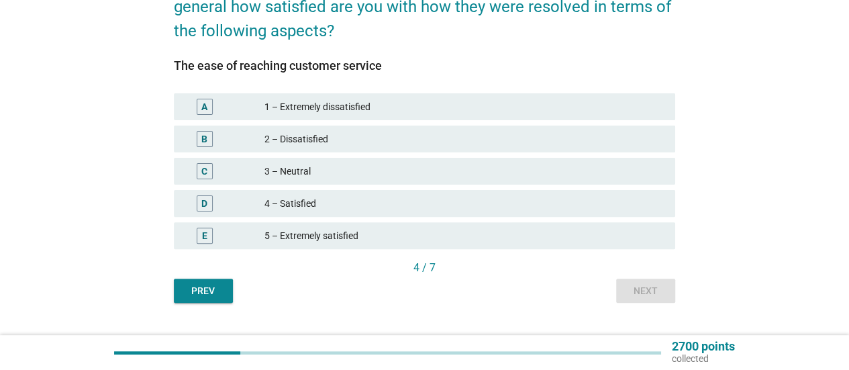
scroll to position [131, 0]
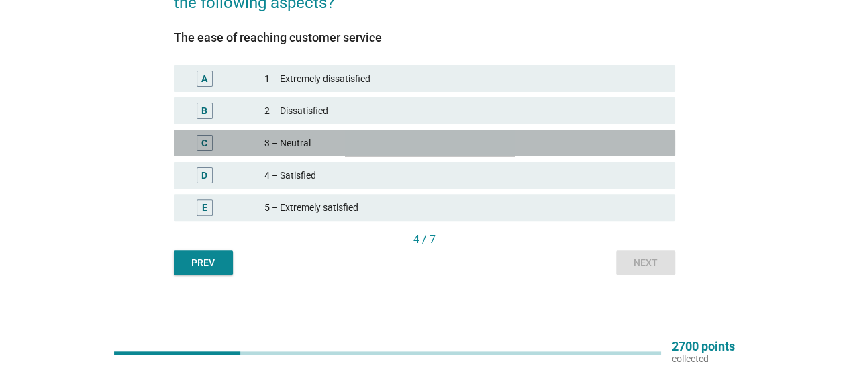
click at [444, 154] on div "C 3 – Neutral" at bounding box center [424, 142] width 501 height 27
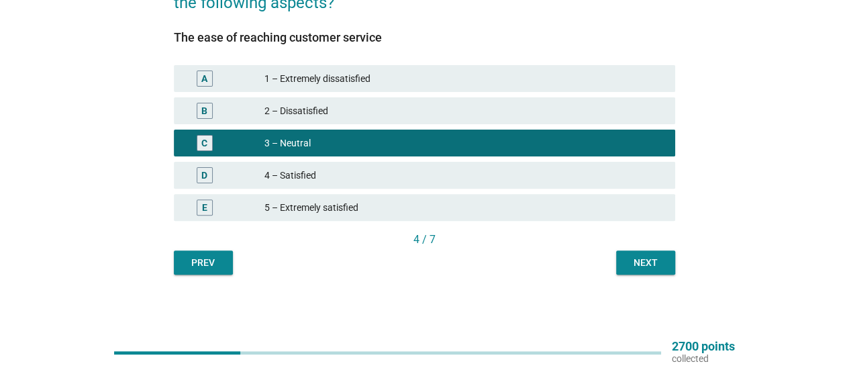
drag, startPoint x: 622, startPoint y: 276, endPoint x: 629, endPoint y: 264, distance: 14.4
click at [624, 276] on div "Thinking about your past experiences with issues you have faced, in general how…" at bounding box center [424, 101] width 523 height 367
click at [629, 264] on div "Next" at bounding box center [645, 263] width 38 height 14
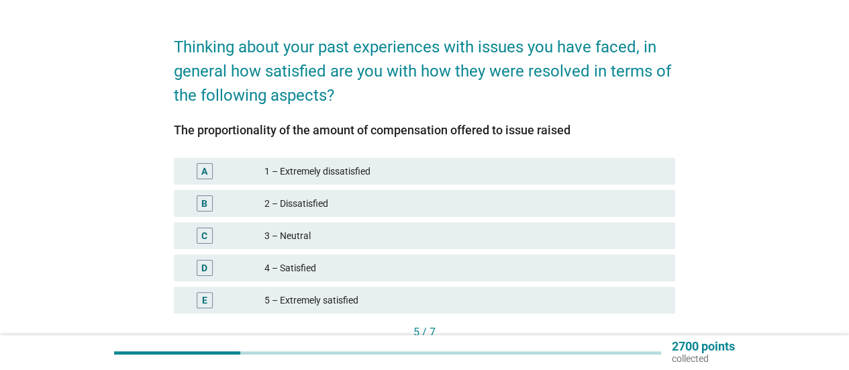
scroll to position [67, 0]
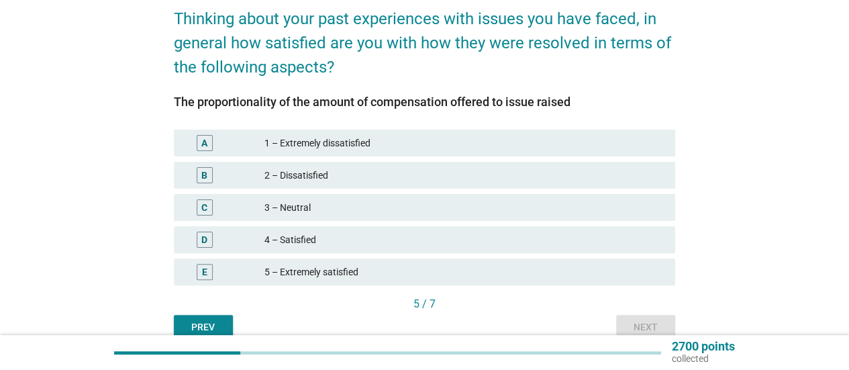
click at [362, 207] on div "3 – Neutral" at bounding box center [464, 207] width 400 height 16
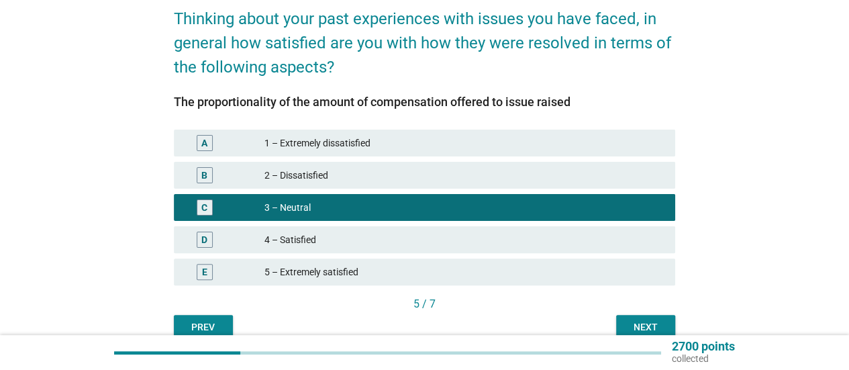
click at [641, 317] on button "Next" at bounding box center [645, 327] width 59 height 24
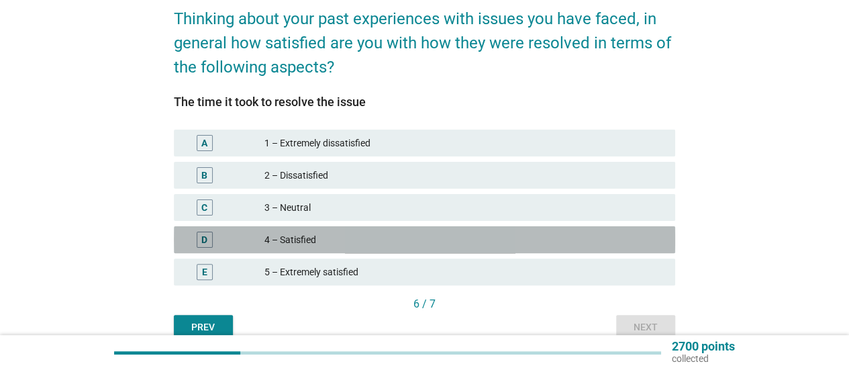
click at [362, 239] on div "4 – Satisfied" at bounding box center [464, 239] width 400 height 16
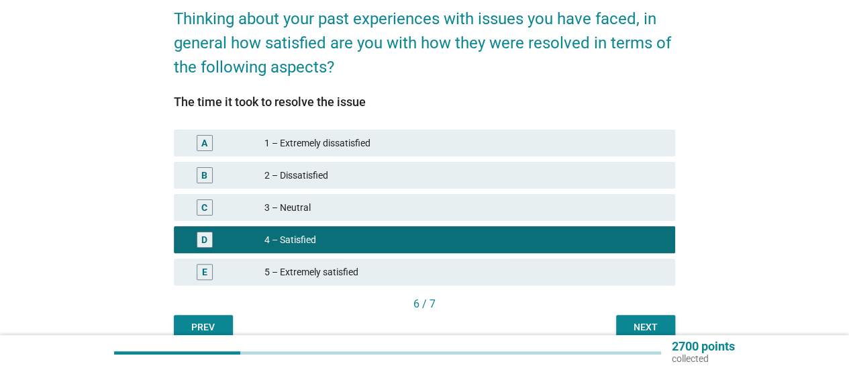
click at [641, 325] on div "Next" at bounding box center [645, 327] width 38 height 14
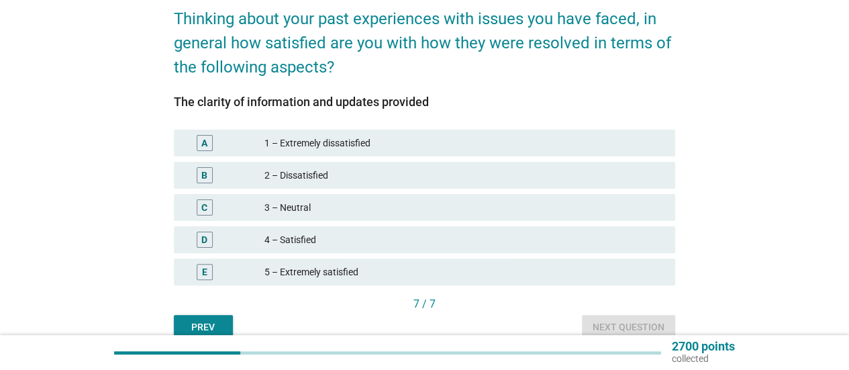
click at [466, 243] on div "4 – Satisfied" at bounding box center [464, 239] width 400 height 16
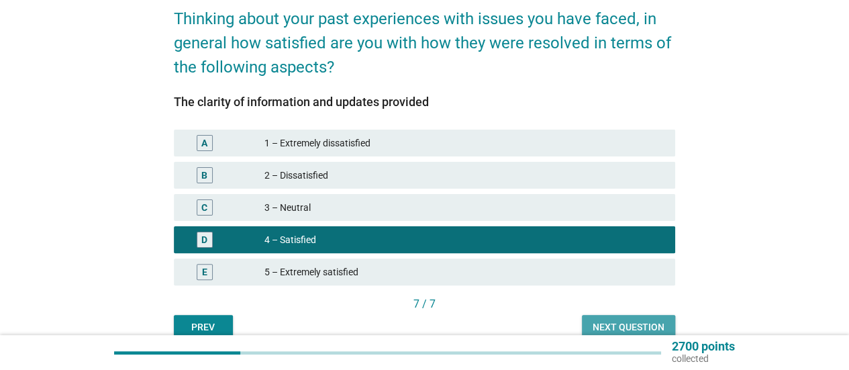
click at [620, 320] on div "Next question" at bounding box center [628, 327] width 72 height 14
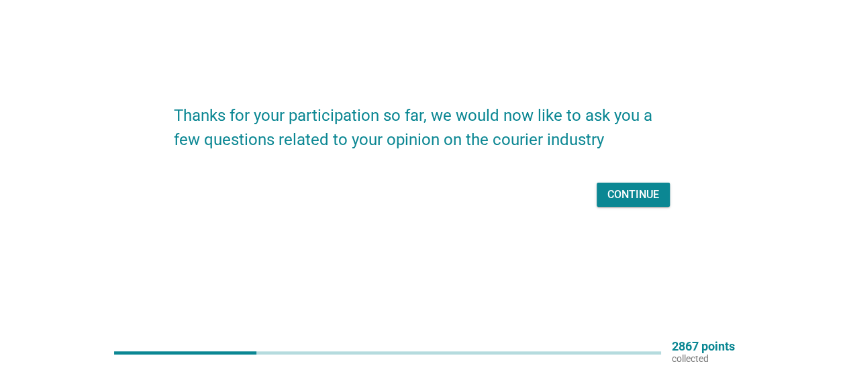
scroll to position [0, 0]
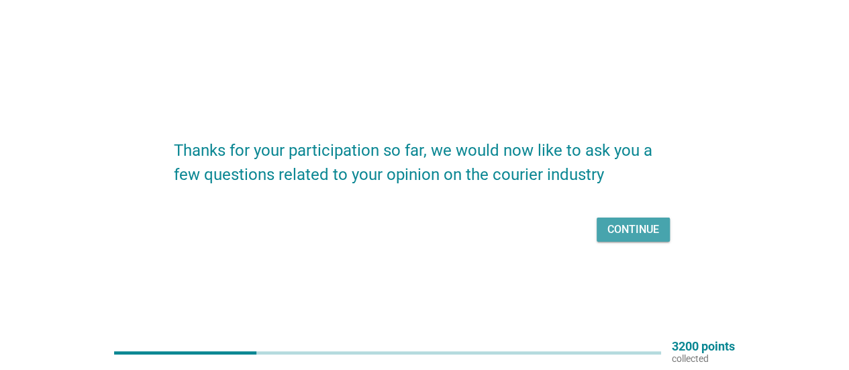
click at [649, 225] on div "Continue" at bounding box center [633, 229] width 52 height 16
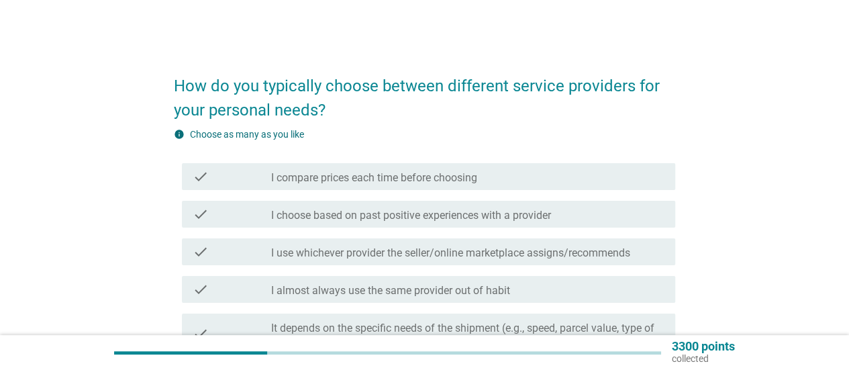
click at [71, 241] on div "How do you typically choose between different service providers for your person…" at bounding box center [424, 314] width 784 height 529
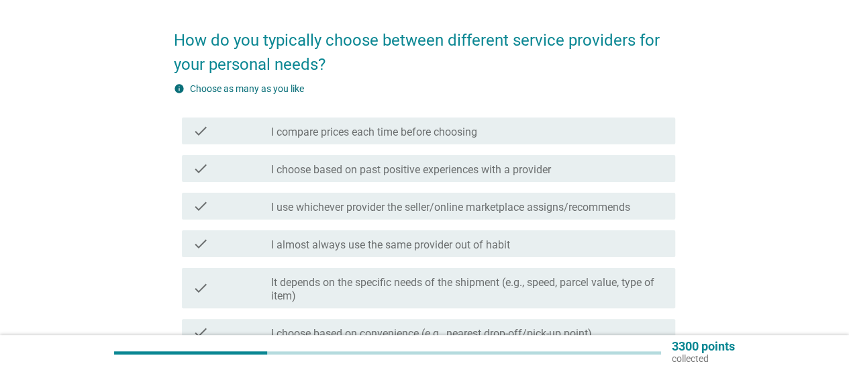
scroll to position [67, 0]
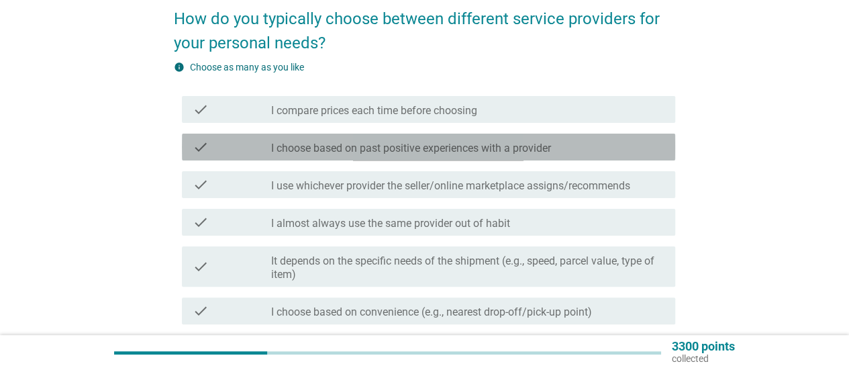
click at [595, 152] on div "check_box_outline_blank I choose based on past positive experiences with a prov…" at bounding box center [467, 147] width 393 height 16
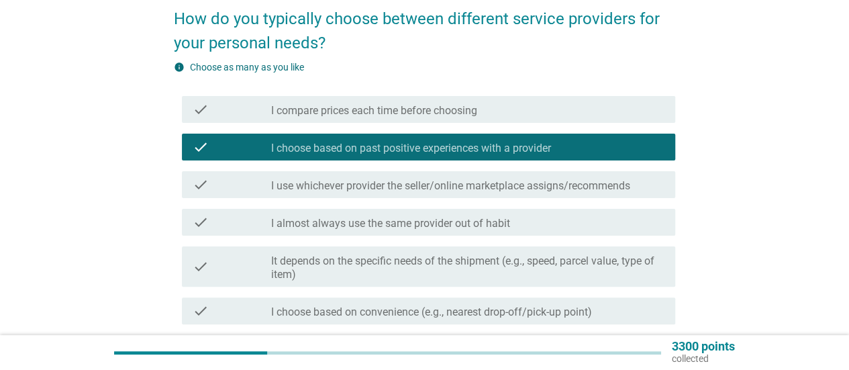
scroll to position [134, 0]
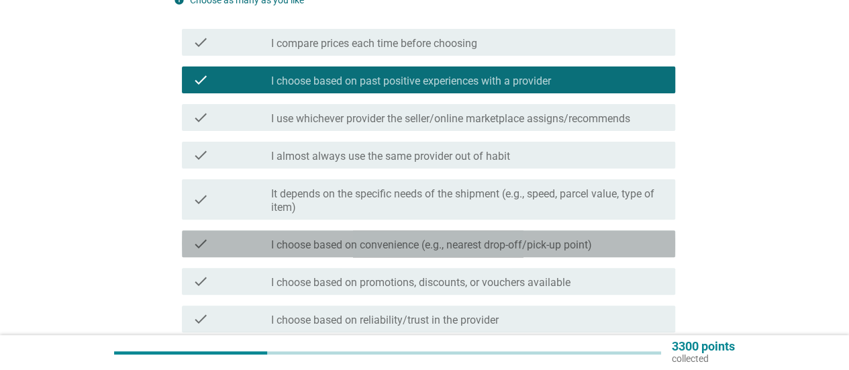
click at [543, 243] on label "I choose based on convenience (e.g., nearest drop-off/pick-up point)" at bounding box center [431, 244] width 321 height 13
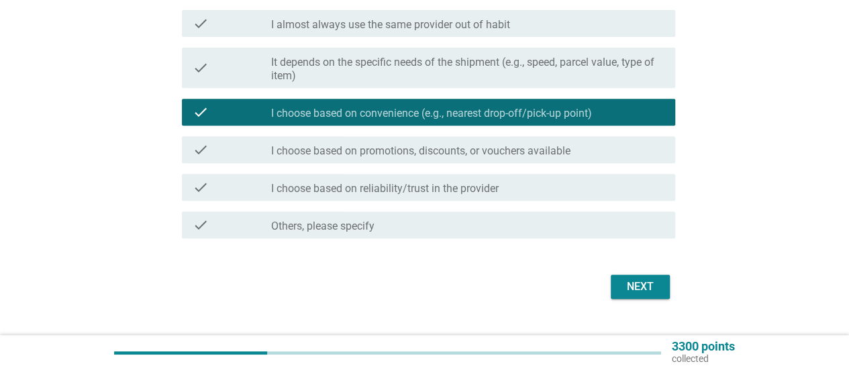
scroll to position [268, 0]
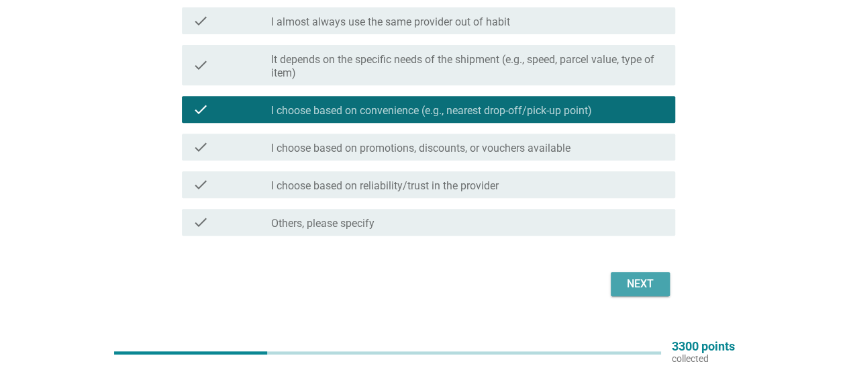
click at [645, 292] on button "Next" at bounding box center [639, 284] width 59 height 24
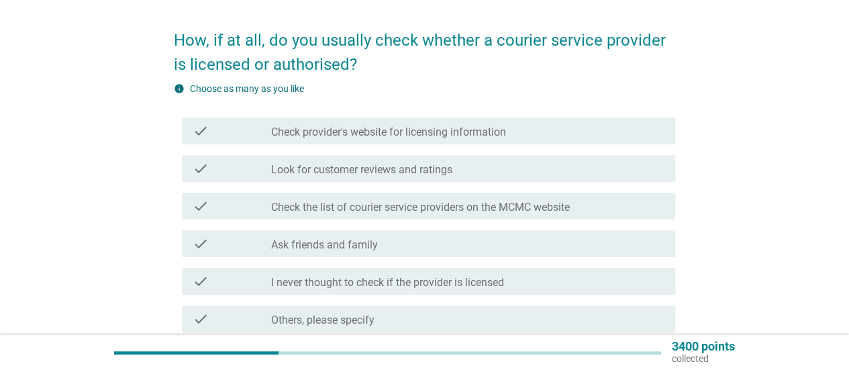
scroll to position [67, 0]
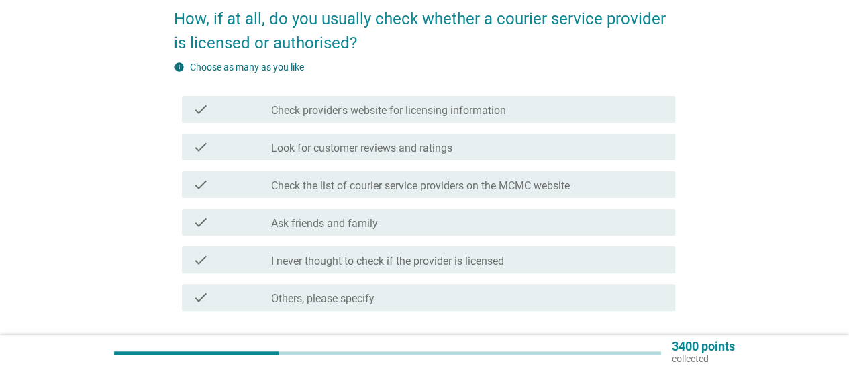
click at [479, 160] on div "check check_box_outline_blank Look for customer reviews and ratings" at bounding box center [424, 147] width 501 height 38
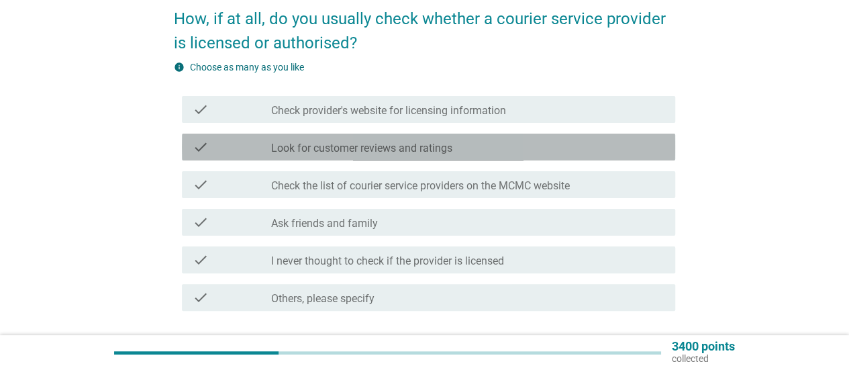
click at [486, 156] on div "check check_box_outline_blank Look for customer reviews and ratings" at bounding box center [428, 146] width 493 height 27
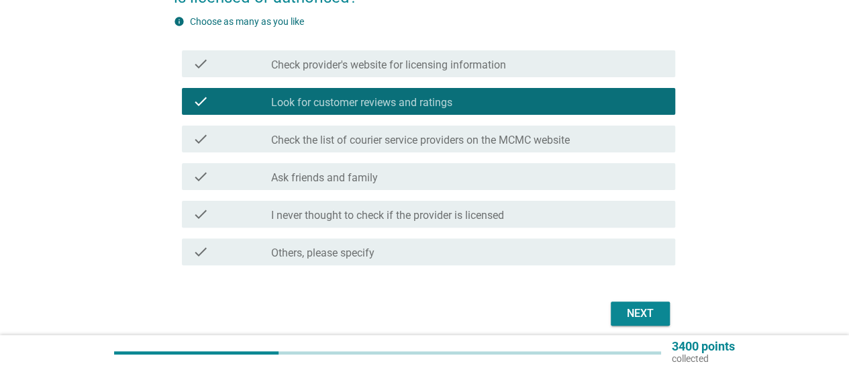
scroll to position [134, 0]
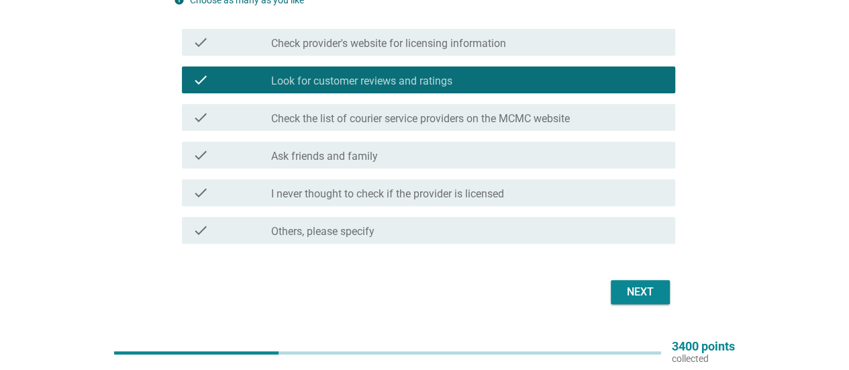
click at [510, 194] on div "check_box_outline_blank I never thought to check if the provider is licensed" at bounding box center [467, 192] width 393 height 16
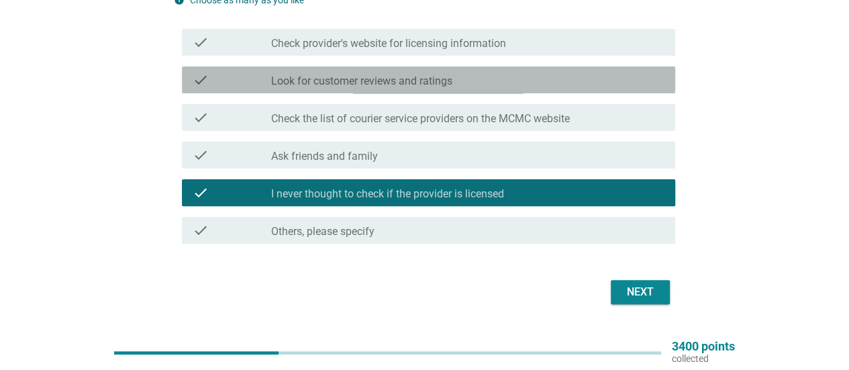
click at [482, 81] on div "check_box_outline_blank Look for customer reviews and ratings" at bounding box center [467, 80] width 393 height 16
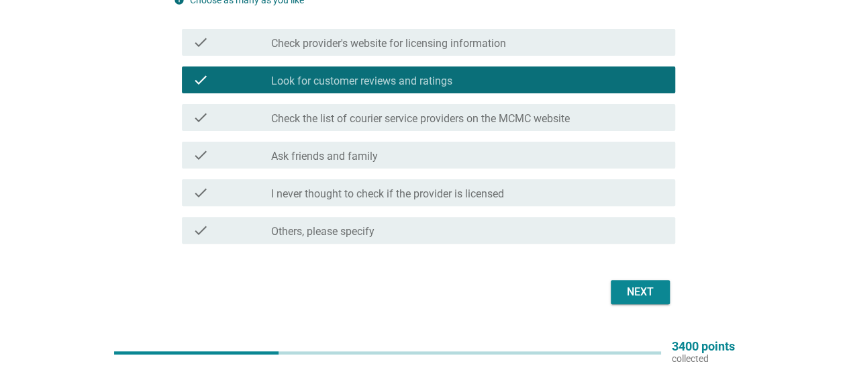
click at [637, 286] on div "Next" at bounding box center [640, 292] width 38 height 16
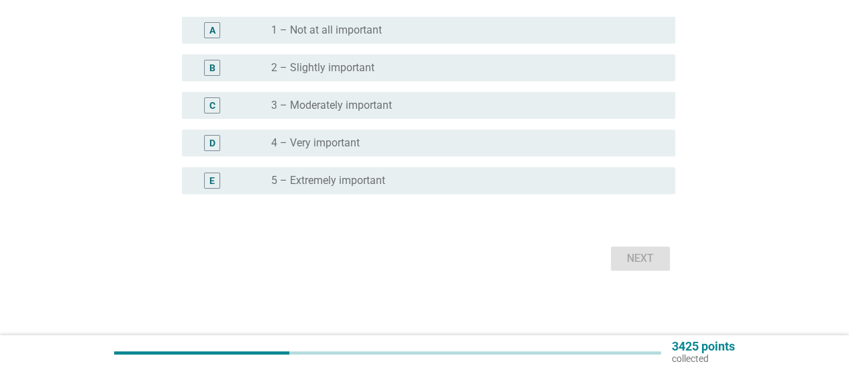
scroll to position [0, 0]
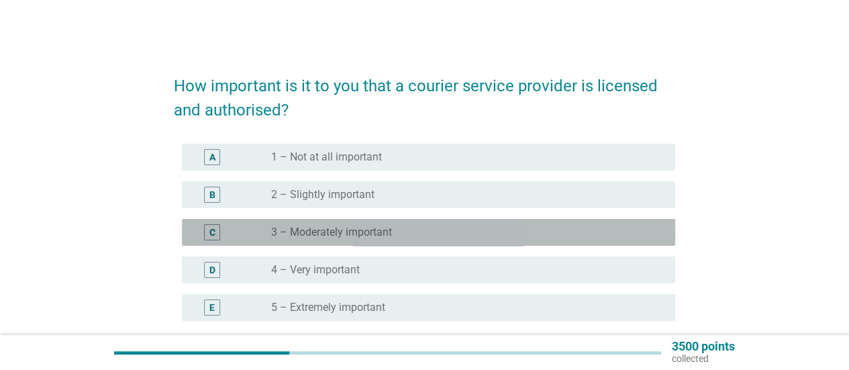
click at [490, 227] on div "radio_button_unchecked 3 – Moderately important" at bounding box center [462, 231] width 382 height 13
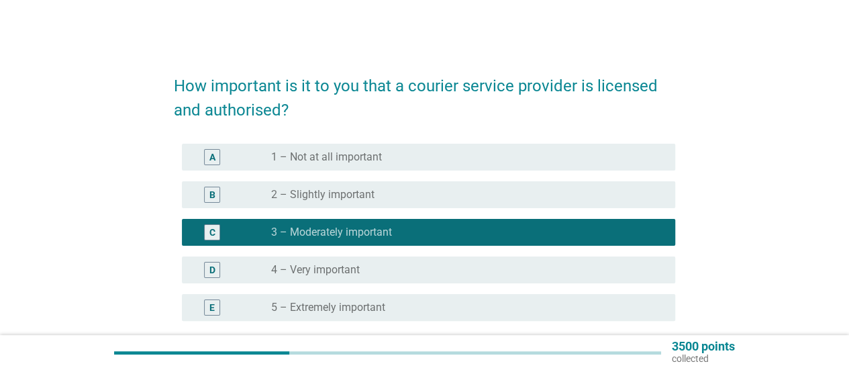
scroll to position [126, 0]
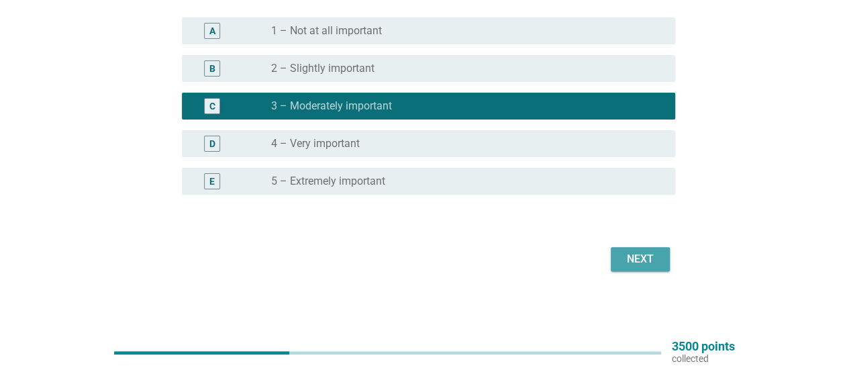
click at [659, 262] on button "Next" at bounding box center [639, 259] width 59 height 24
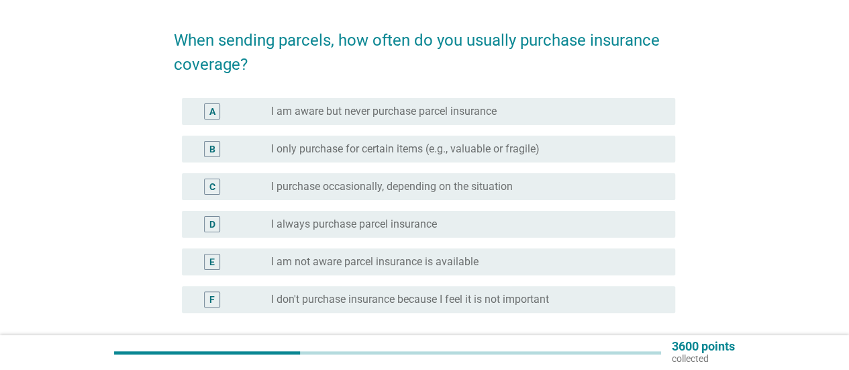
scroll to position [67, 0]
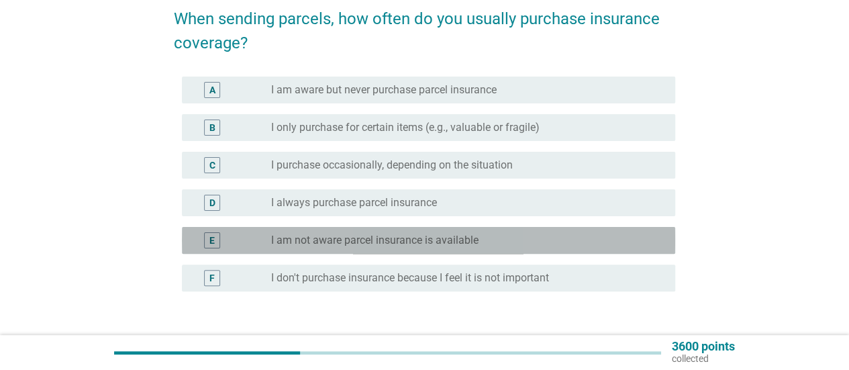
click at [564, 239] on div "radio_button_unchecked I am not aware parcel insurance is available" at bounding box center [462, 239] width 382 height 13
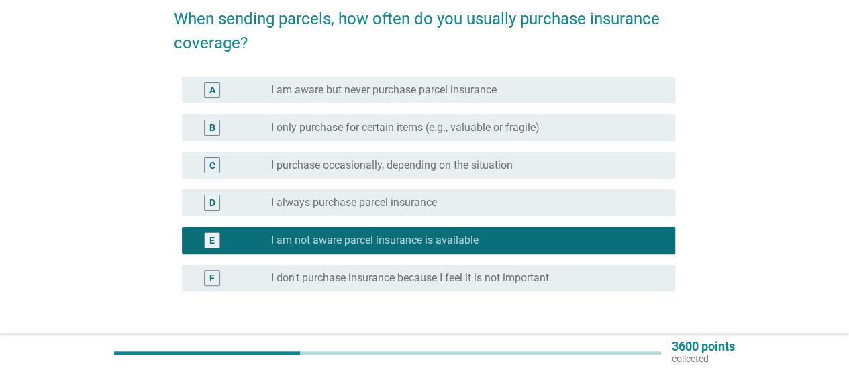
scroll to position [134, 0]
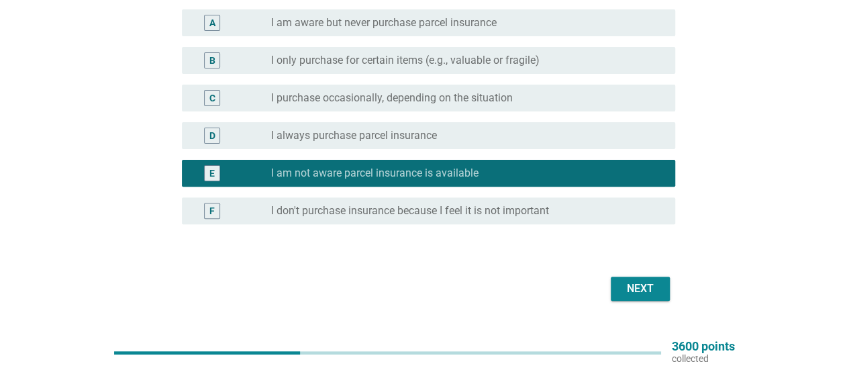
click at [638, 286] on div "Next" at bounding box center [640, 288] width 38 height 16
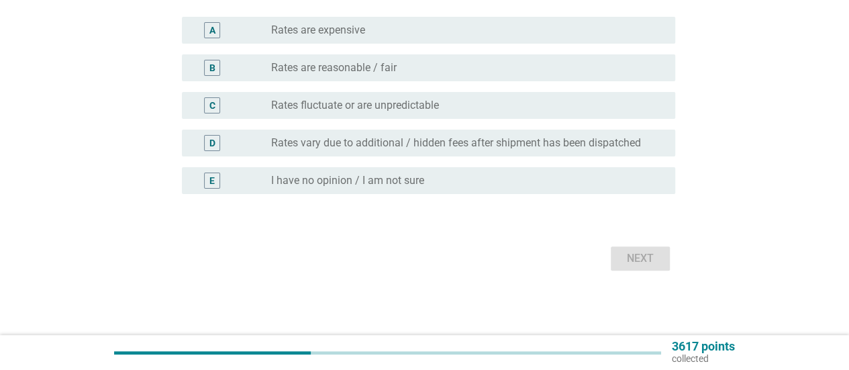
scroll to position [0, 0]
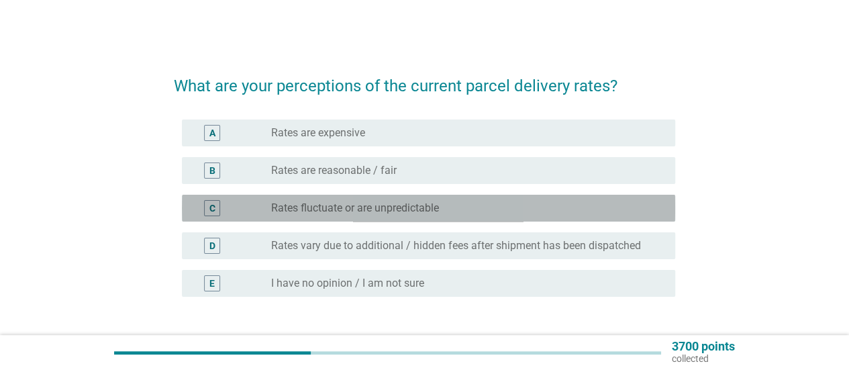
click at [474, 199] on div "C radio_button_unchecked Rates fluctuate or are unpredictable" at bounding box center [428, 208] width 493 height 27
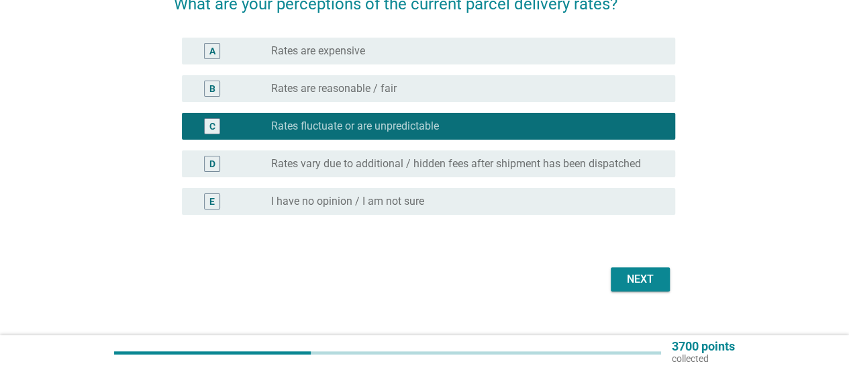
scroll to position [102, 0]
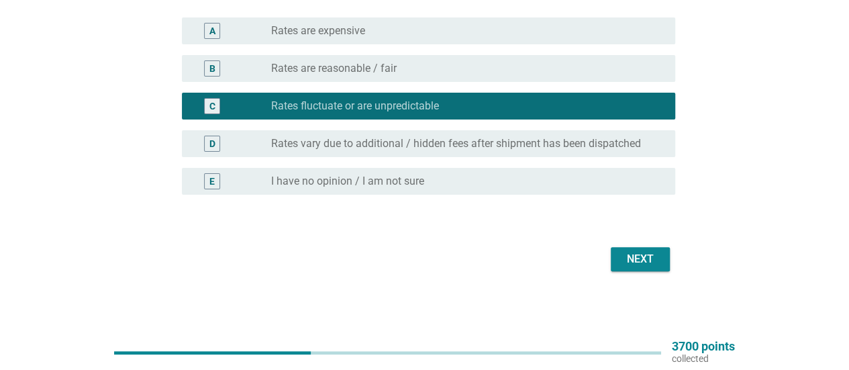
click at [641, 256] on div "Next" at bounding box center [640, 259] width 38 height 16
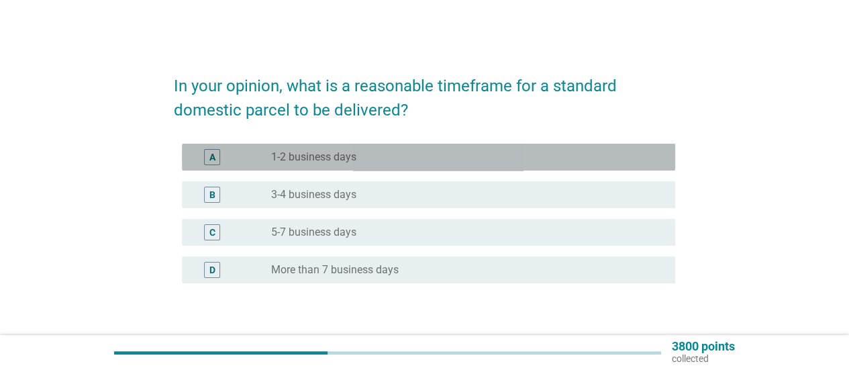
click at [426, 160] on div "radio_button_unchecked 1-2 business days" at bounding box center [462, 156] width 382 height 13
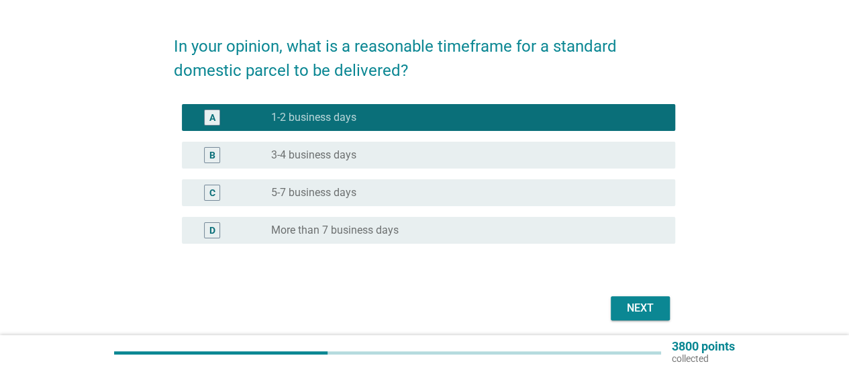
scroll to position [67, 0]
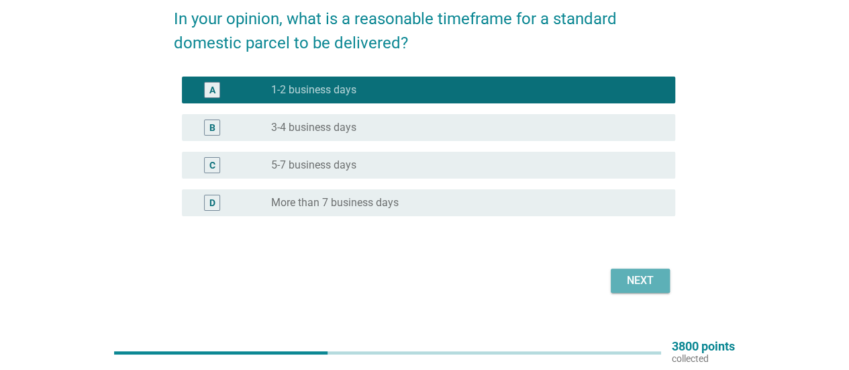
click at [645, 285] on div "Next" at bounding box center [640, 280] width 38 height 16
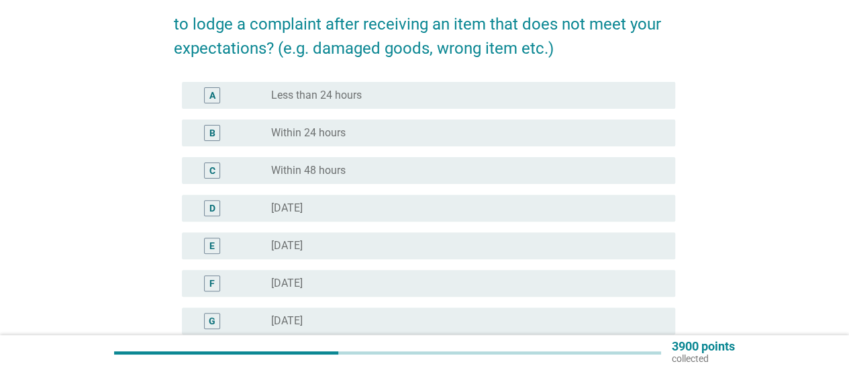
scroll to position [201, 0]
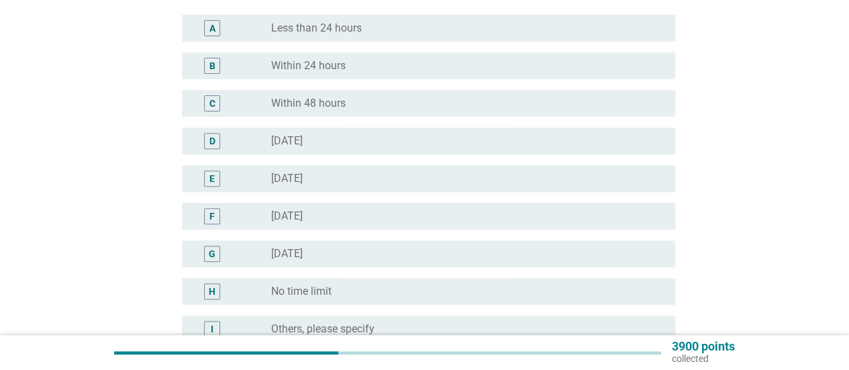
click at [329, 133] on div "radio_button_unchecked [DATE]" at bounding box center [467, 141] width 393 height 16
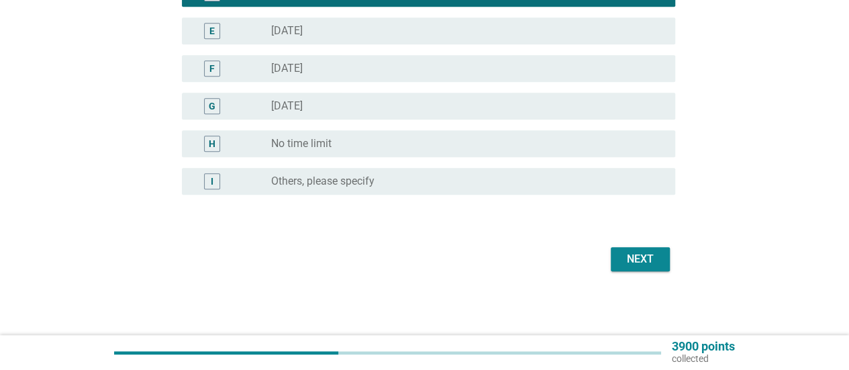
scroll to position [349, 0]
click at [647, 260] on div "Next" at bounding box center [640, 259] width 38 height 16
